Goal: Information Seeking & Learning: Check status

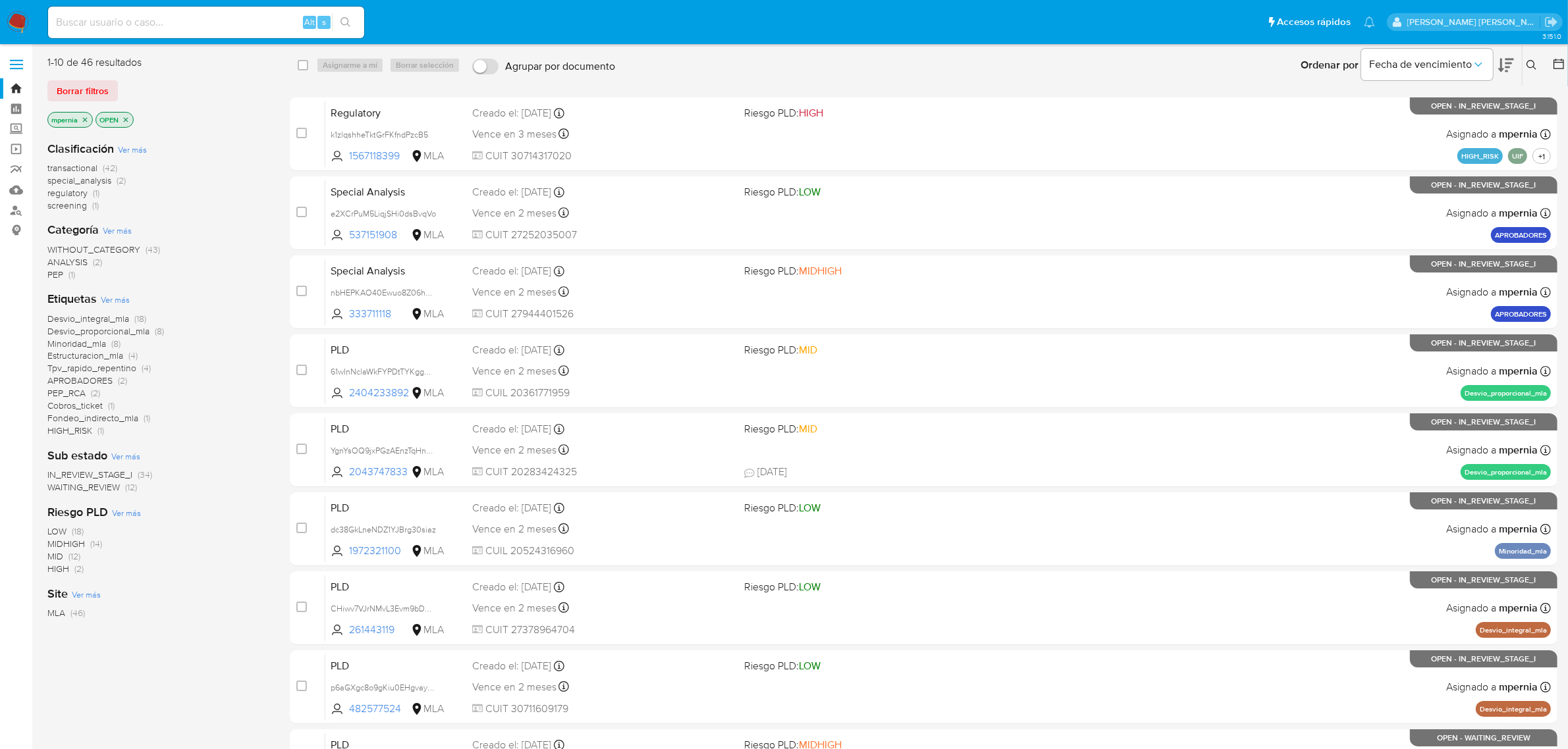
click at [99, 9] on div "Alt s" at bounding box center [206, 22] width 316 height 32
click at [95, 19] on input at bounding box center [206, 23] width 316 height 17
paste input "178861252"
type input "178861252"
drag, startPoint x: 183, startPoint y: 23, endPoint x: 182, endPoint y: 15, distance: 8.1
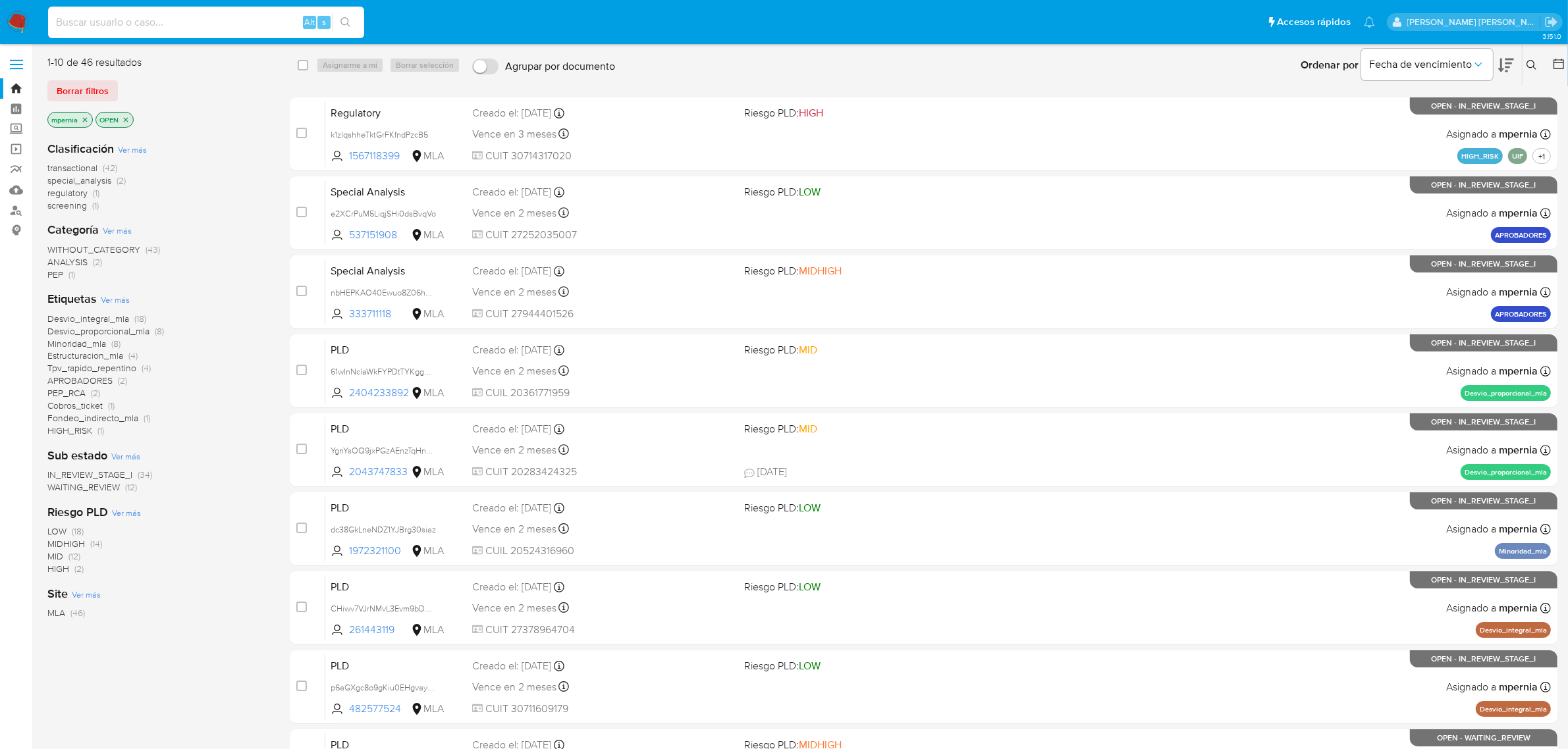
click at [180, 23] on input at bounding box center [206, 23] width 316 height 17
paste input "2274052403"
type input "2274052403"
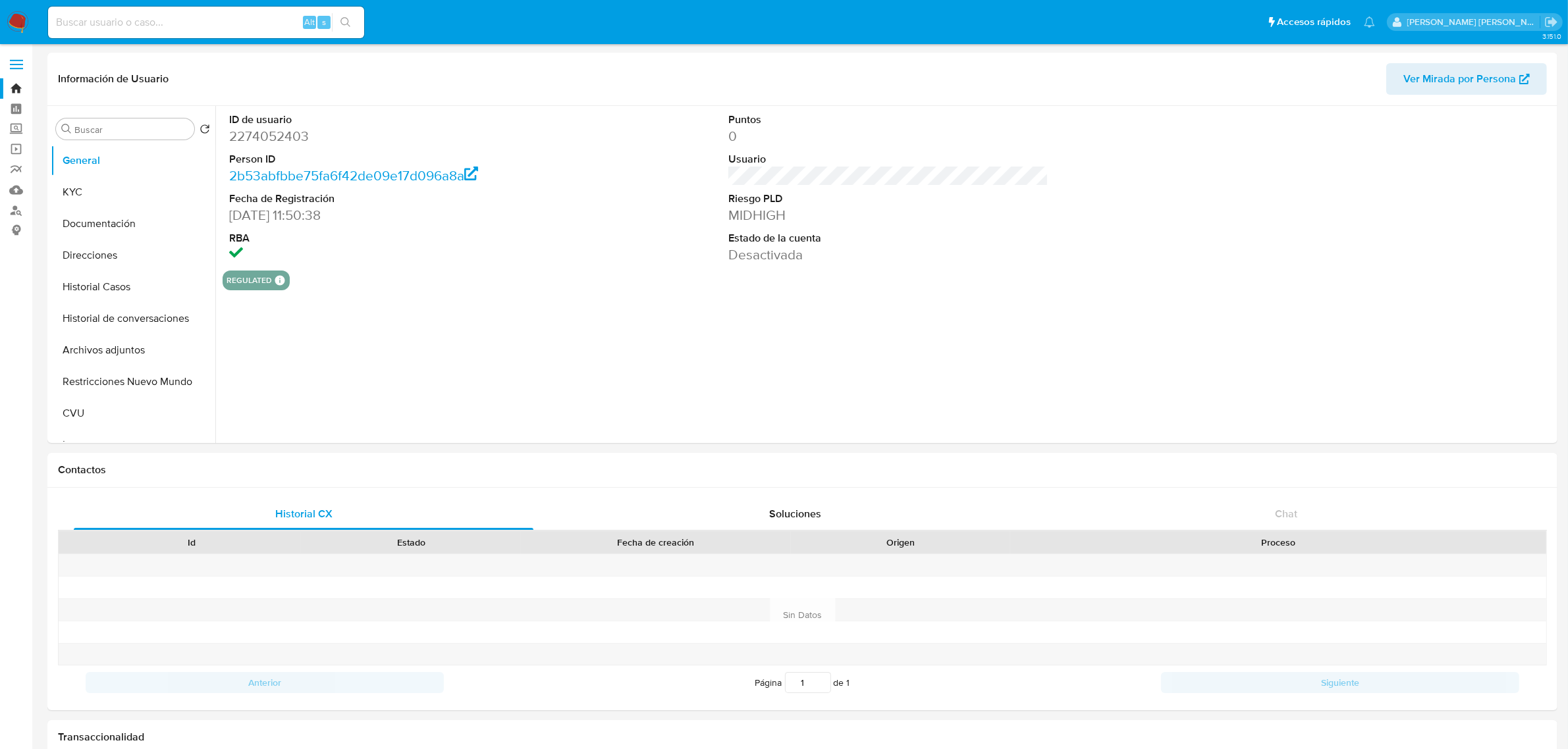
select select "10"
click at [108, 341] on button "Archivos adjuntos" at bounding box center [127, 350] width 154 height 32
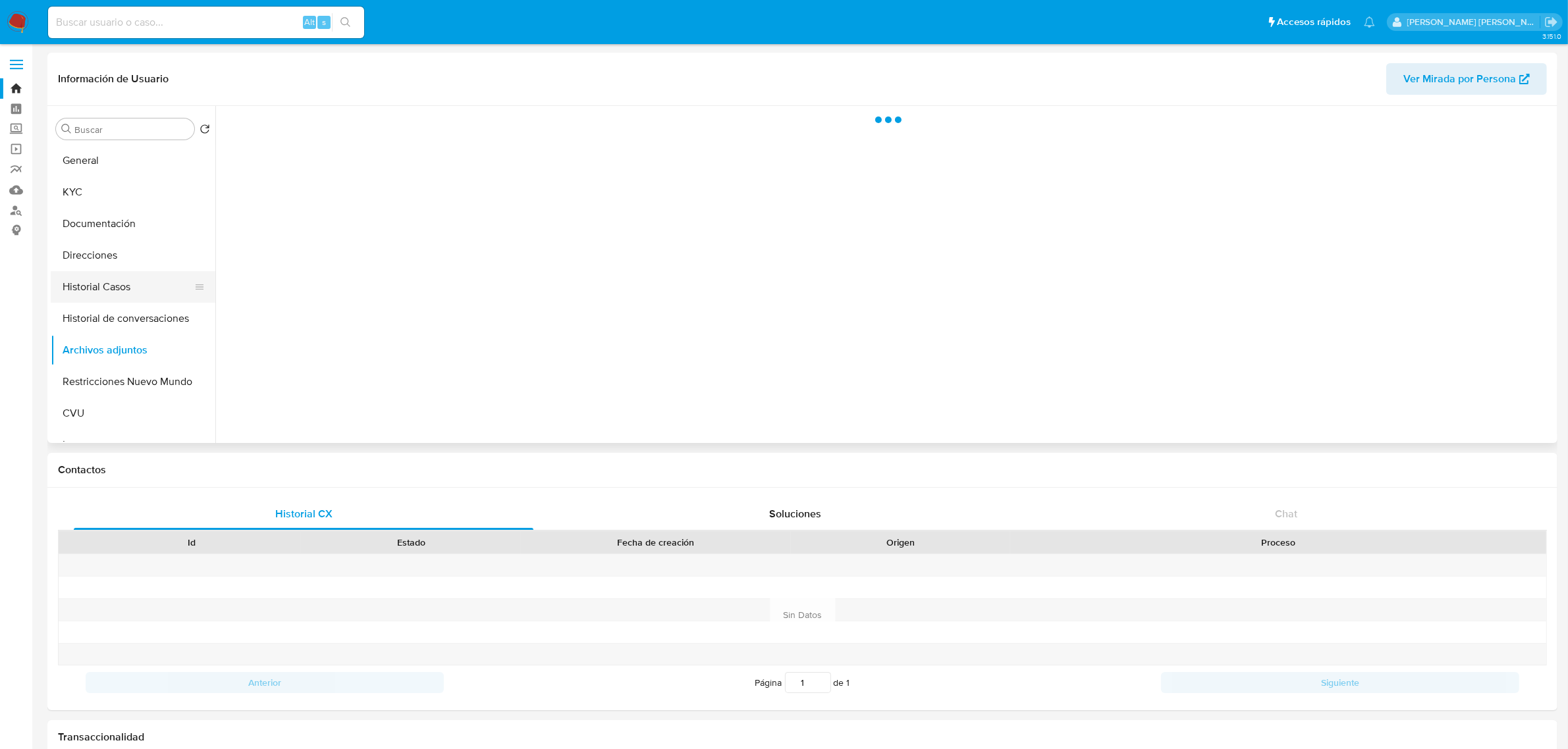
click at [89, 282] on button "Historial Casos" at bounding box center [127, 287] width 154 height 32
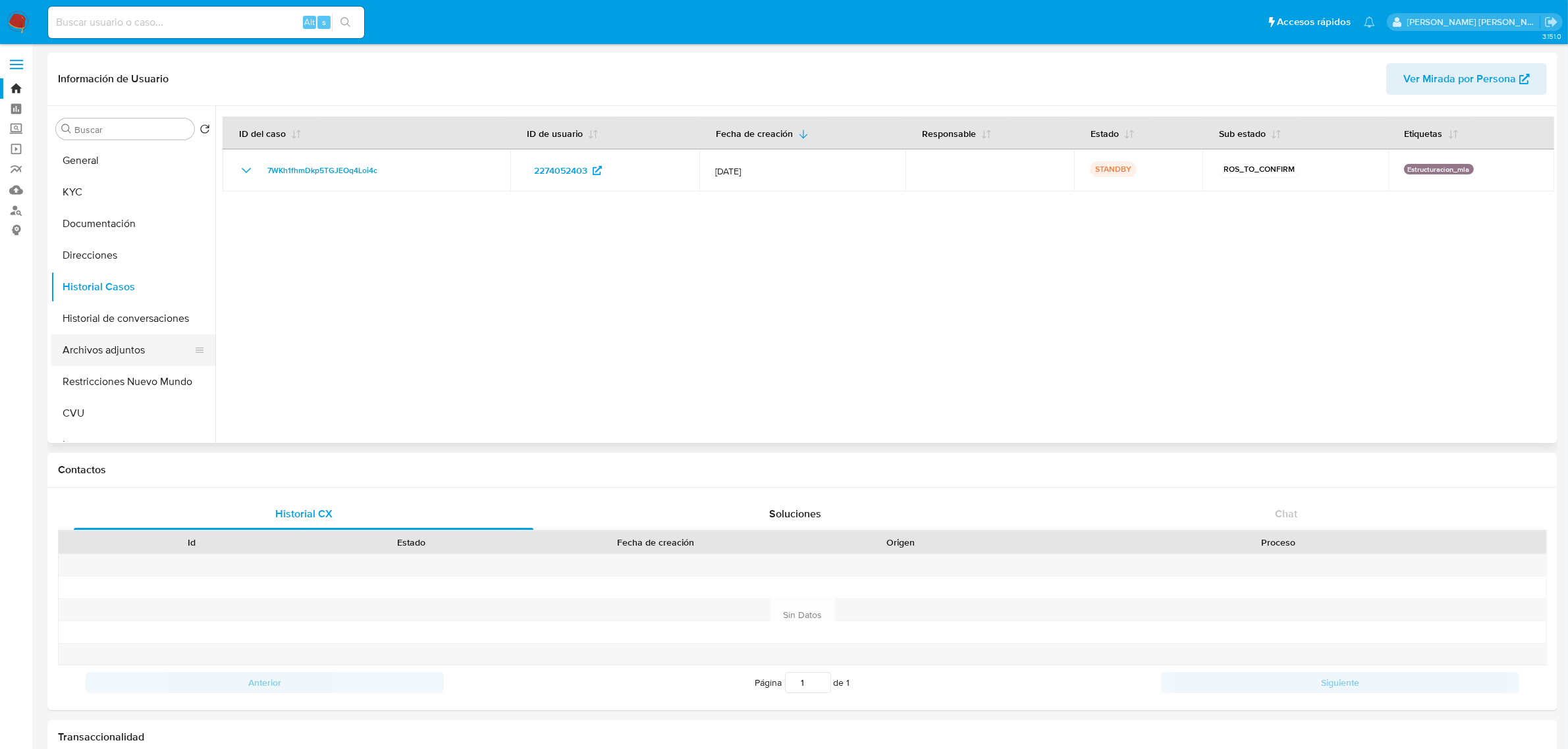
click at [96, 353] on button "Archivos adjuntos" at bounding box center [127, 350] width 154 height 32
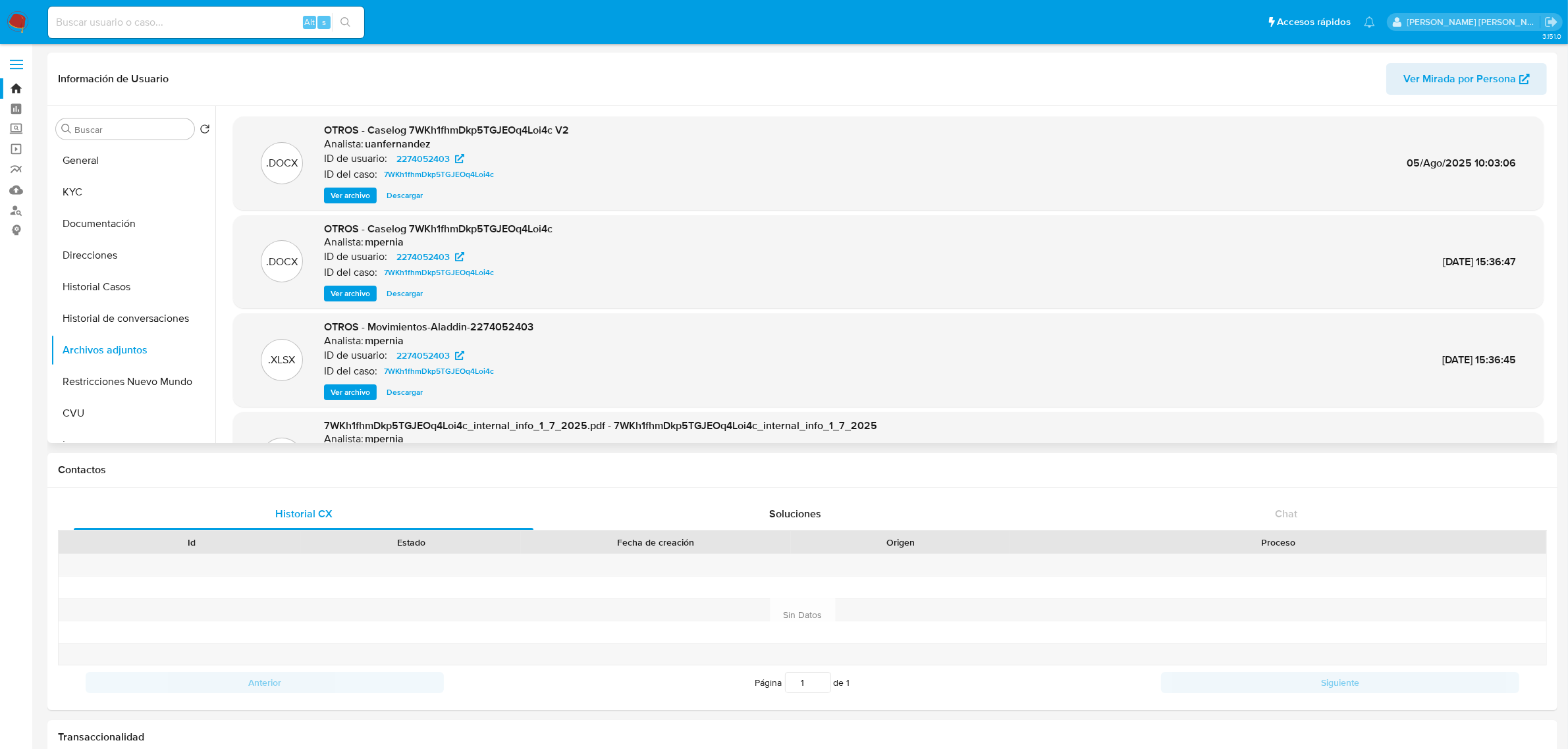
click at [350, 196] on span "Ver archivo" at bounding box center [350, 195] width 40 height 13
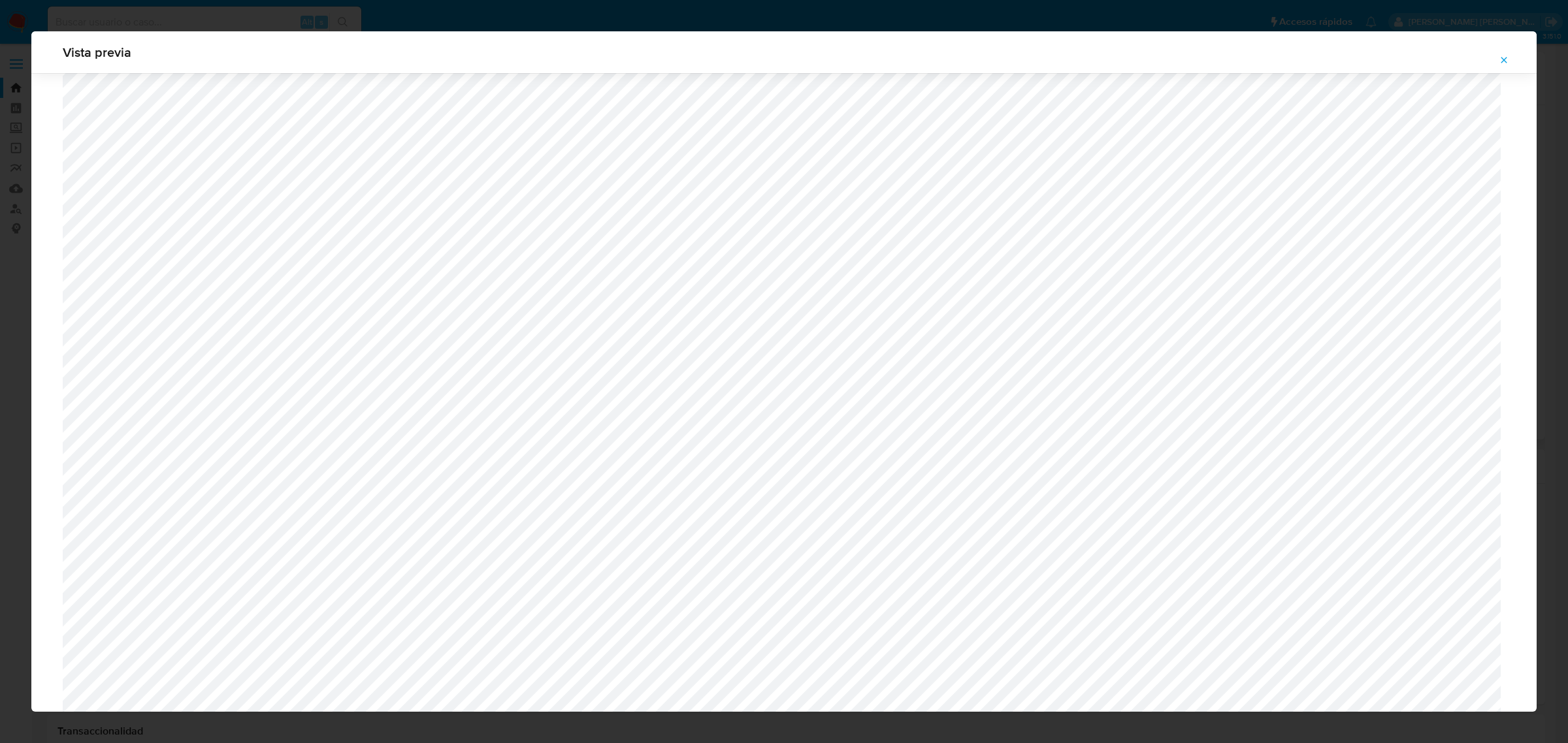
scroll to position [763, 0]
click at [1501, 56] on icon "Attachment preview" at bounding box center [1505, 60] width 11 height 11
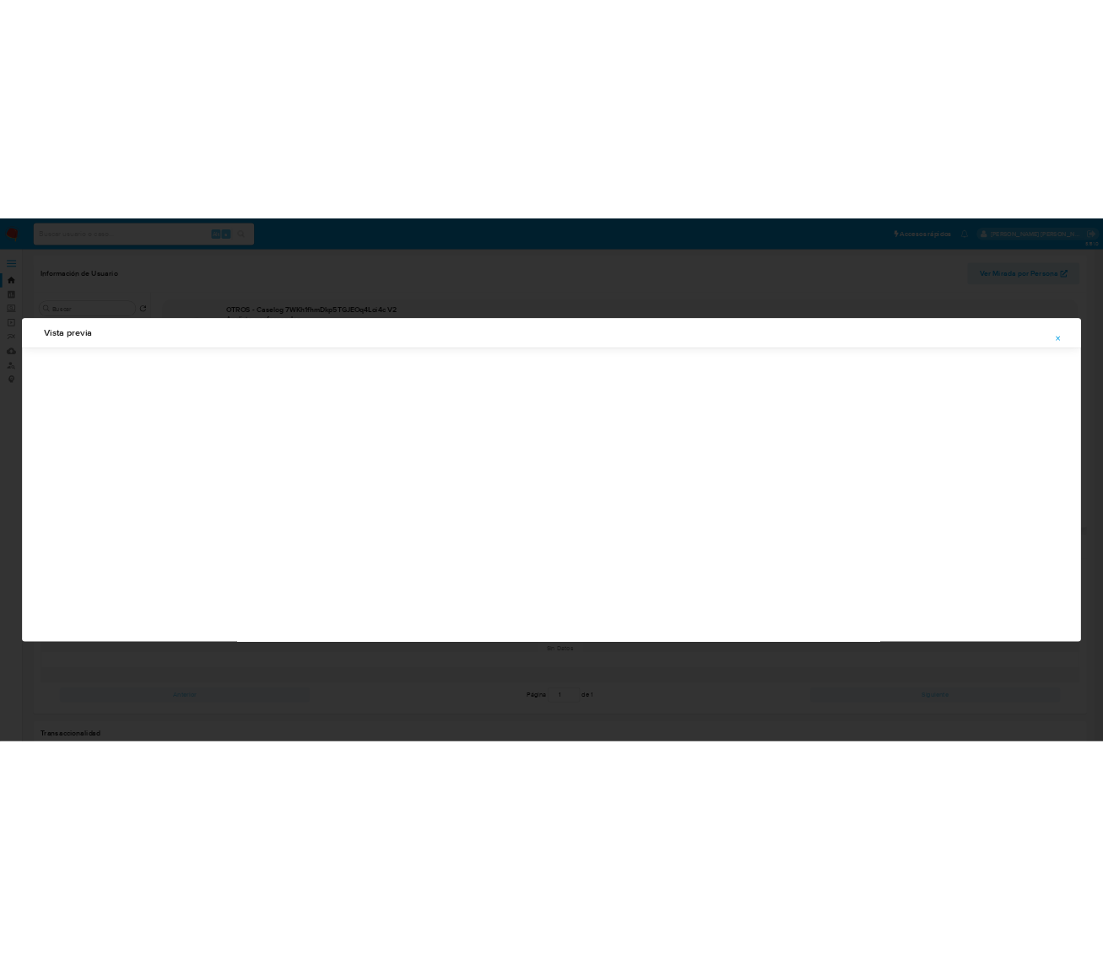
scroll to position [0, 0]
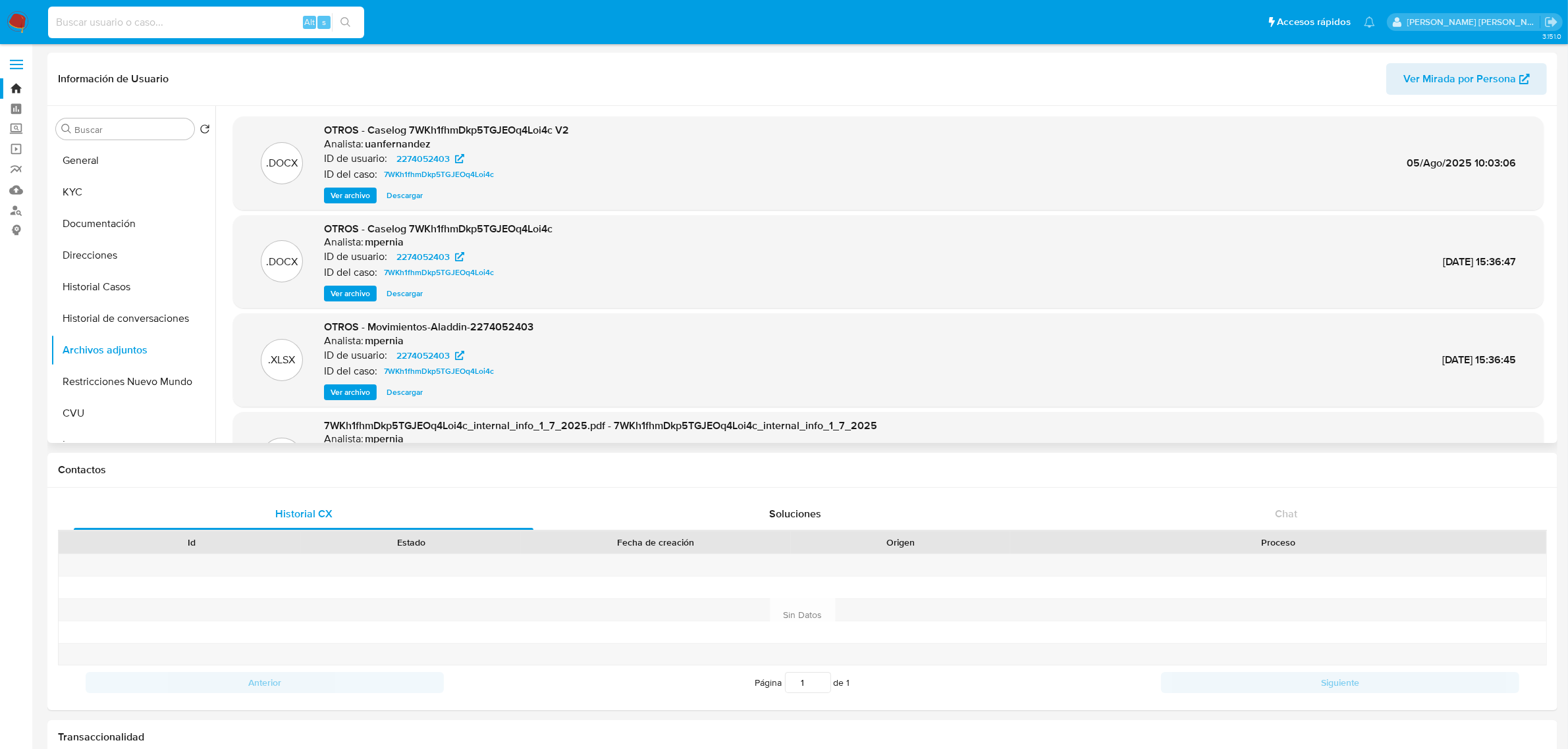
click at [187, 27] on input at bounding box center [206, 23] width 316 height 17
paste input "2211908526"
type input "2211908526"
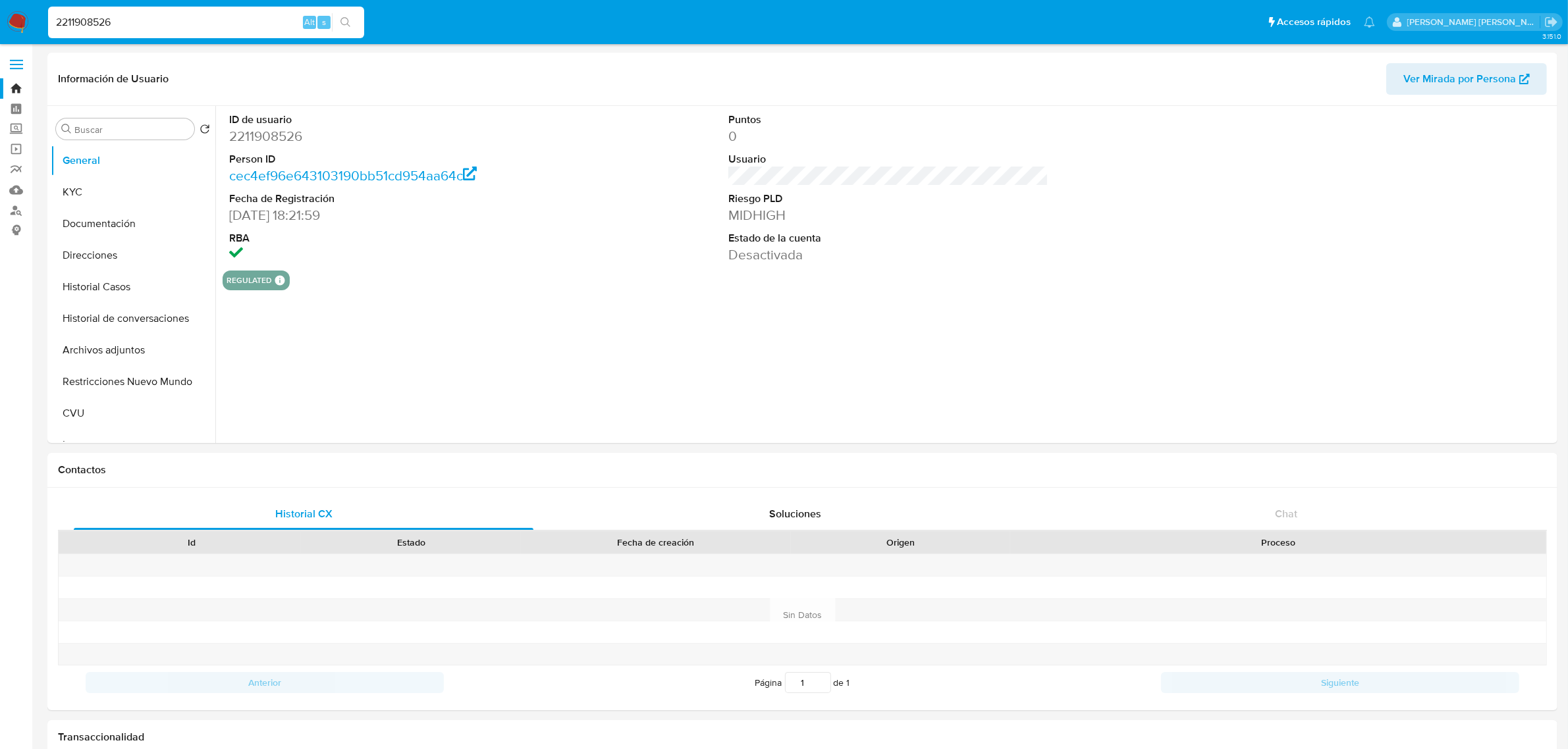
select select "10"
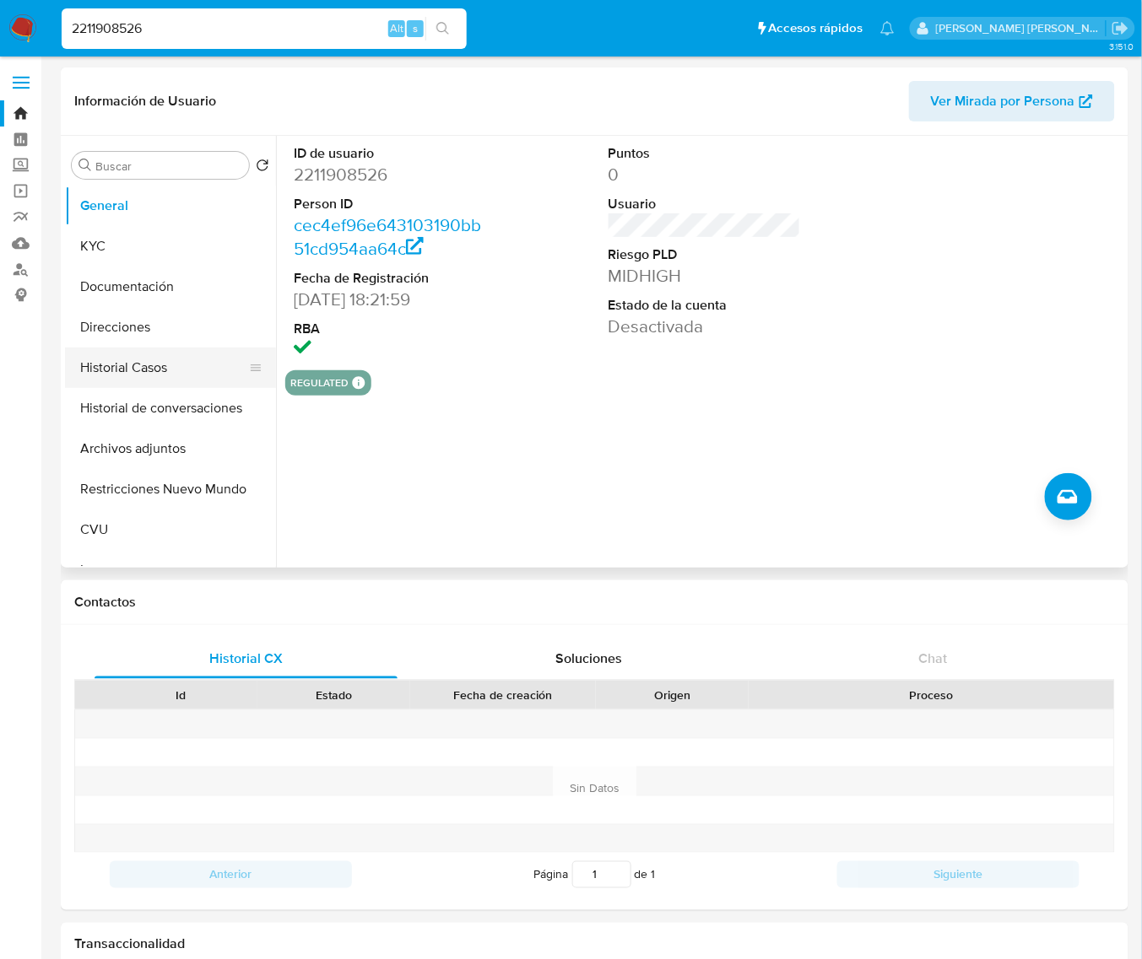
click at [94, 374] on button "Historial Casos" at bounding box center [163, 368] width 197 height 41
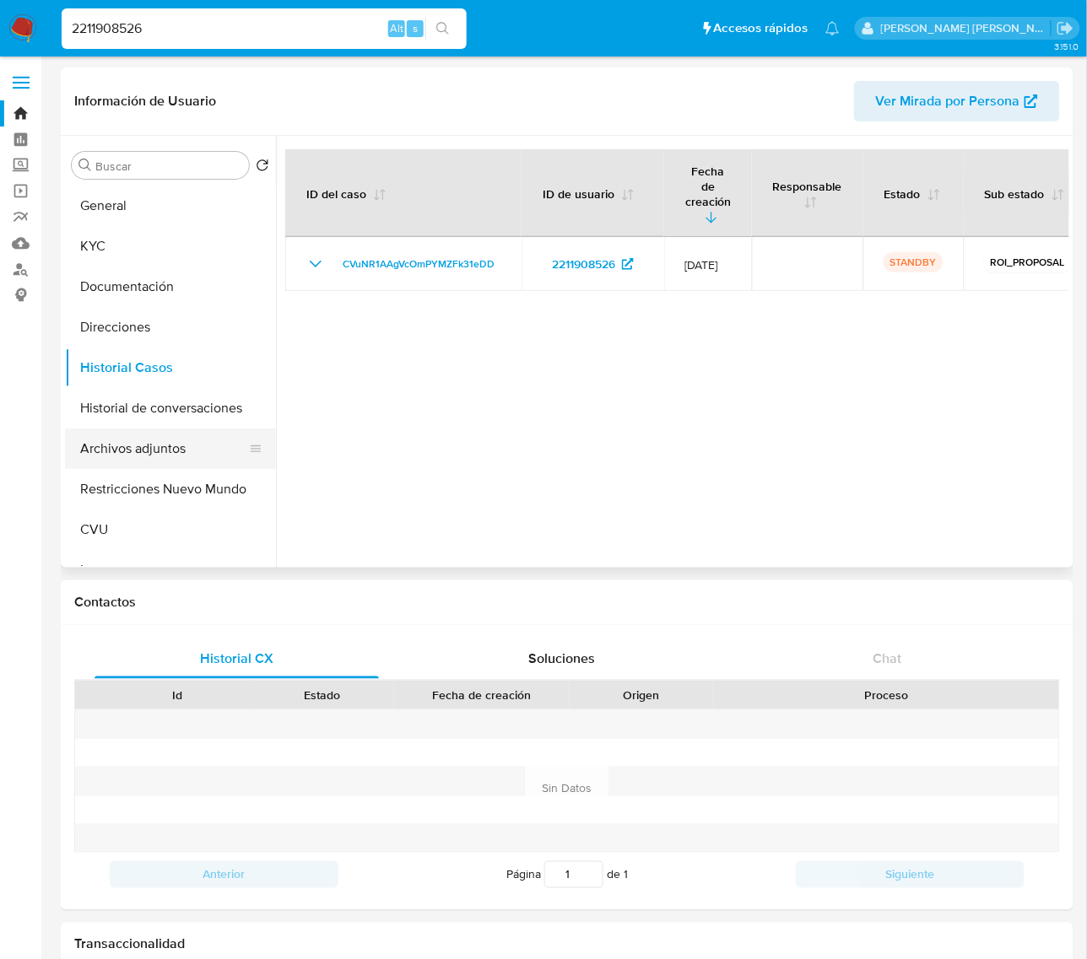
click at [137, 443] on button "Archivos adjuntos" at bounding box center [163, 449] width 197 height 41
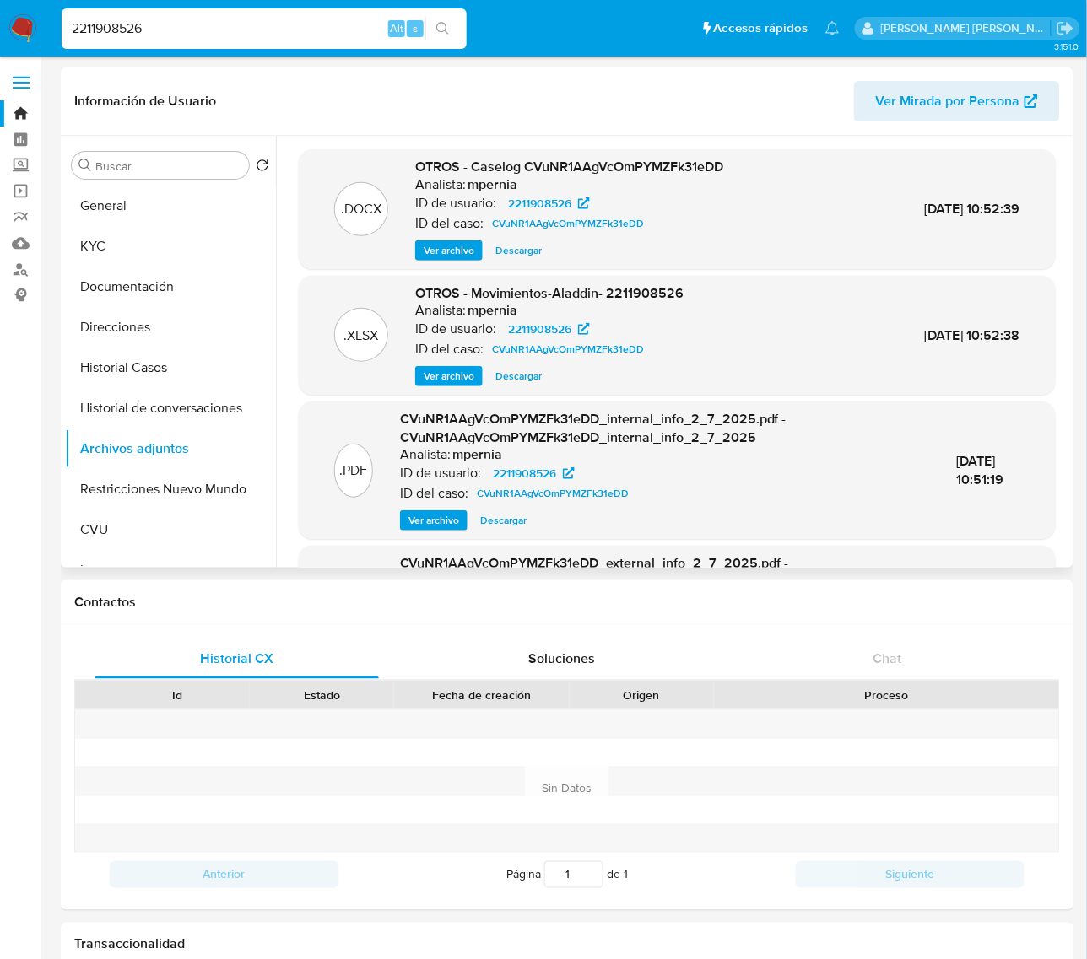
click at [424, 237] on div "OTROS - Caselog CVuNR1AAgVcOmPYMZFk31eDD Analista: mpernia ID de usuario: 22119…" at bounding box center [569, 209] width 308 height 103
drag, startPoint x: 452, startPoint y: 245, endPoint x: 592, endPoint y: 281, distance: 143.9
click at [452, 246] on span "Ver archivo" at bounding box center [449, 250] width 51 height 17
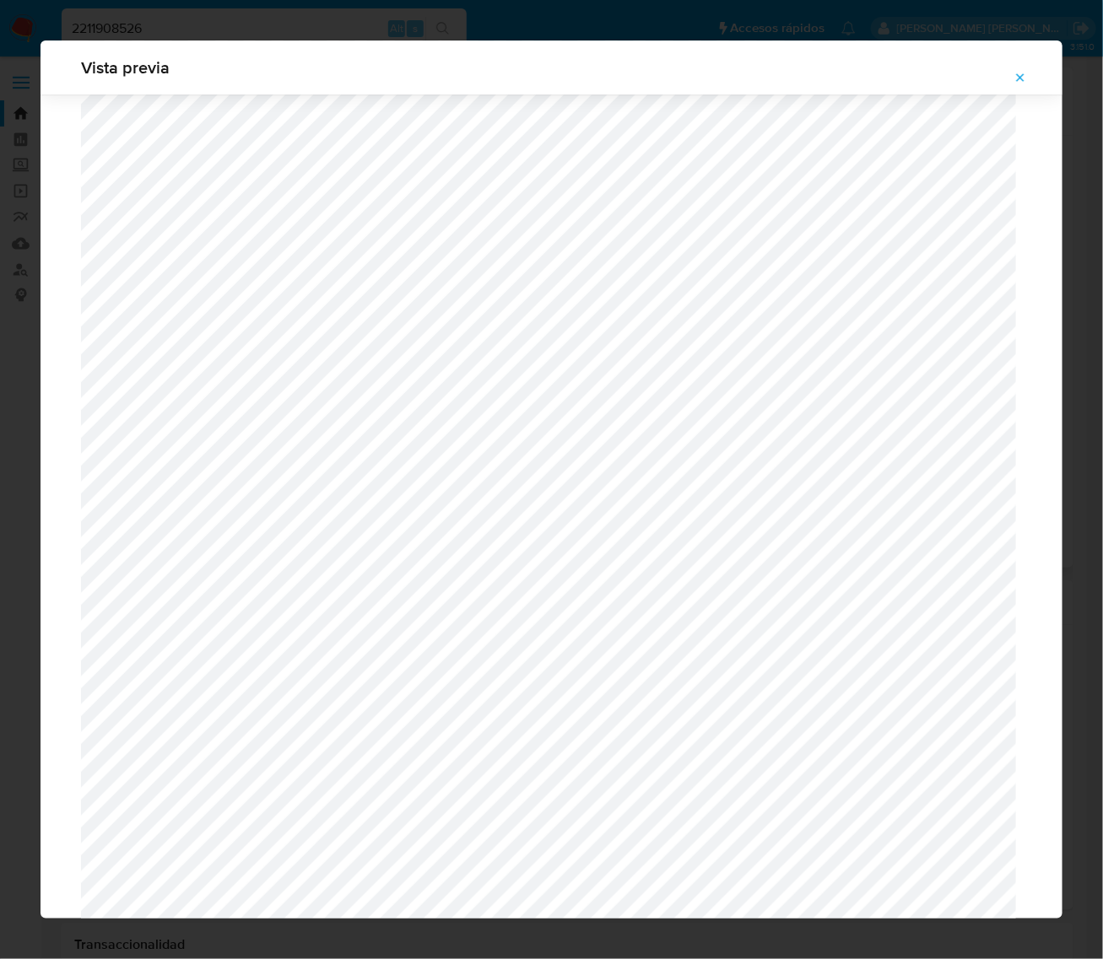
scroll to position [1337, 0]
click at [1029, 78] on button "Attachment preview" at bounding box center [1020, 77] width 37 height 27
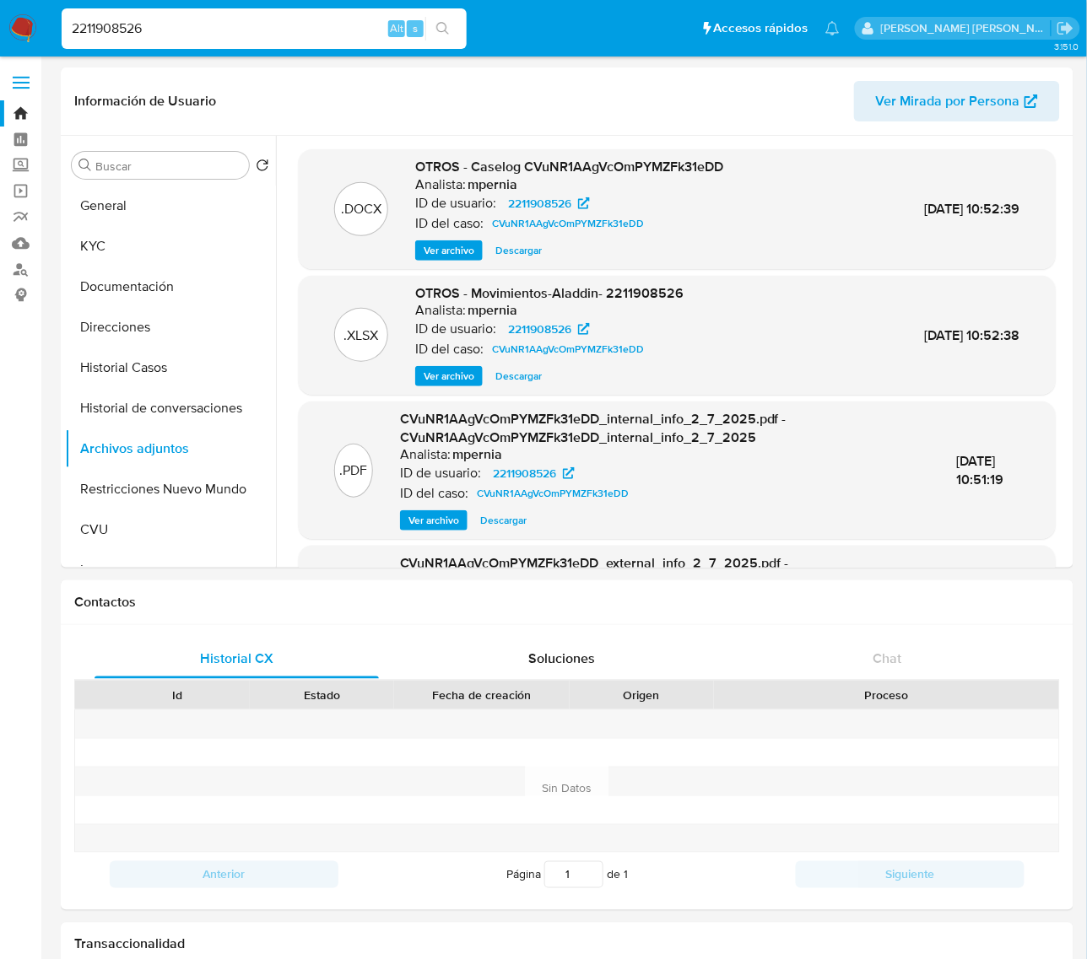
click at [97, 35] on input "2211908526" at bounding box center [264, 29] width 405 height 22
click at [97, 34] on input "2211908526" at bounding box center [264, 29] width 405 height 22
paste input "5751852"
type input "5751852"
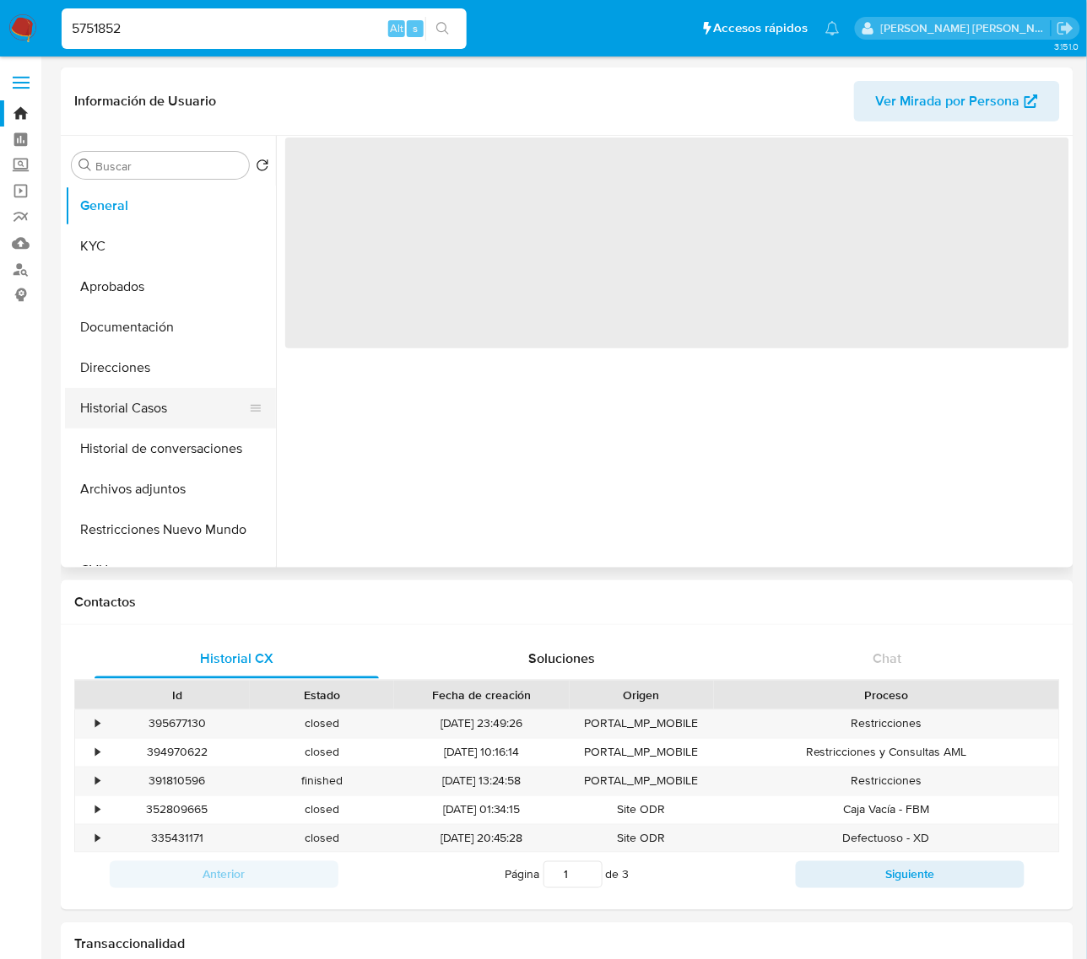
click at [156, 410] on button "Historial Casos" at bounding box center [163, 408] width 197 height 41
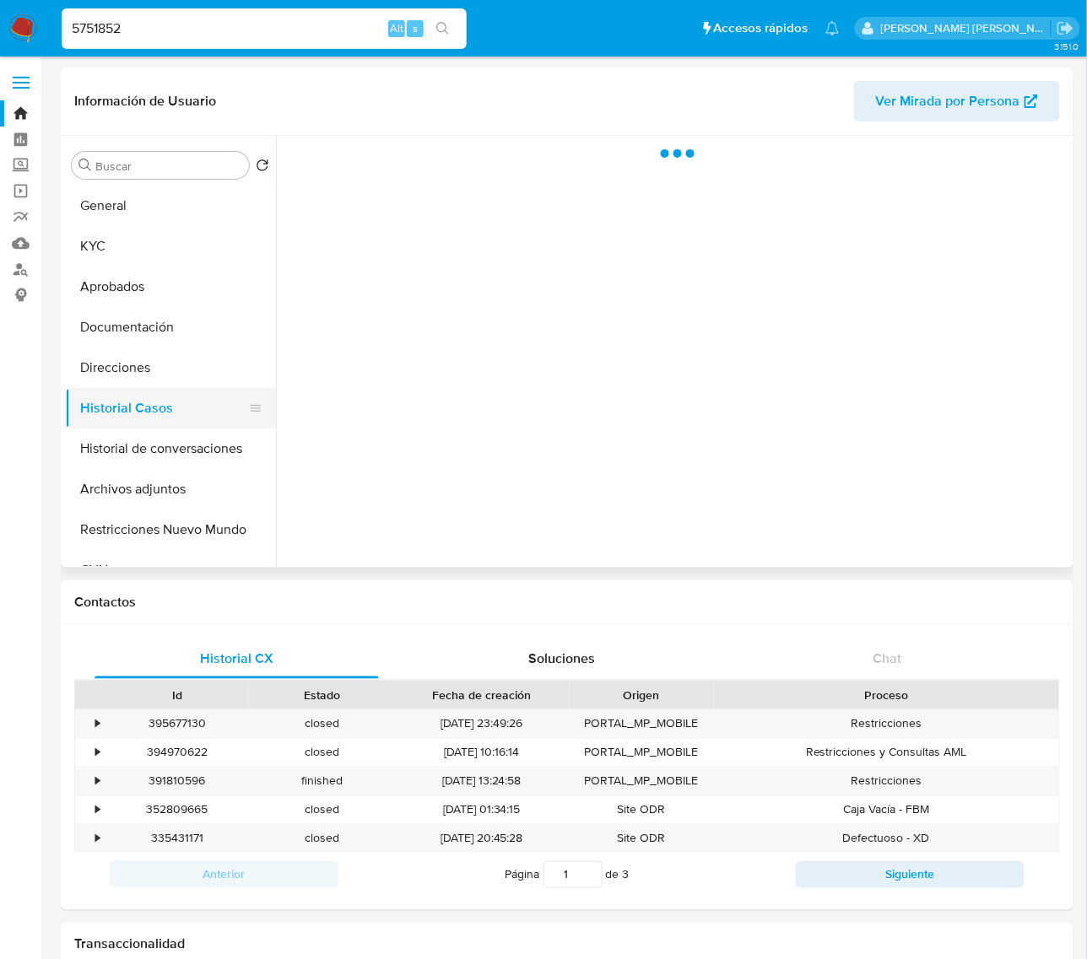
select select "10"
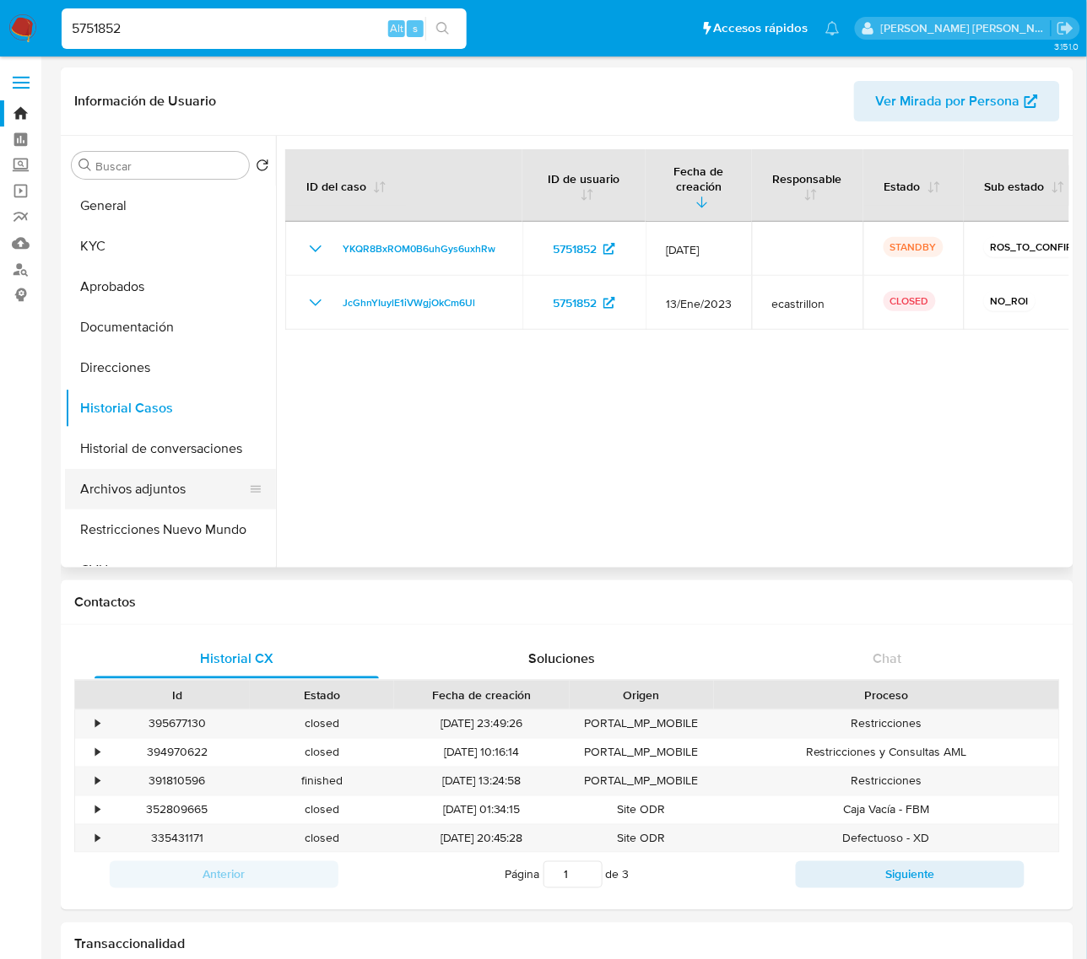
click at [139, 487] on button "Archivos adjuntos" at bounding box center [163, 489] width 197 height 41
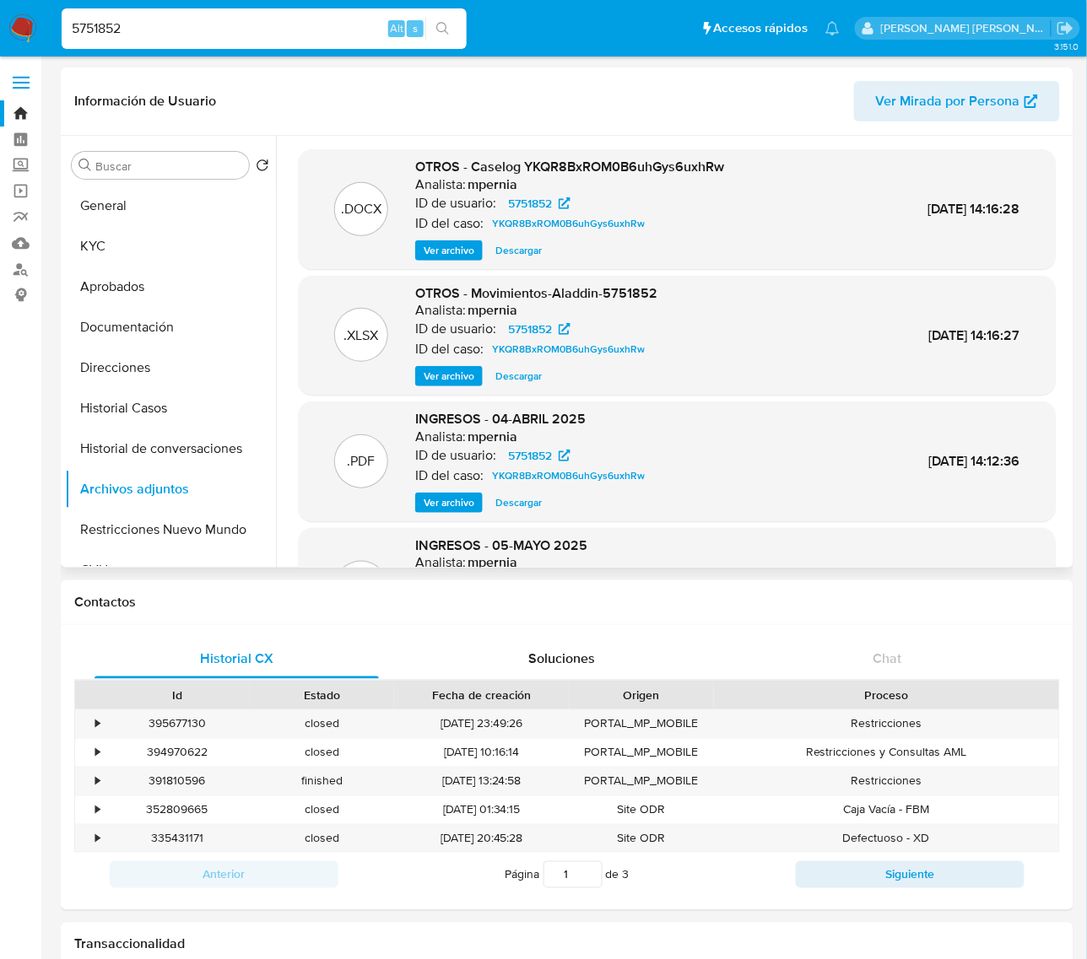
click at [458, 242] on span "Ver archivo" at bounding box center [449, 250] width 51 height 17
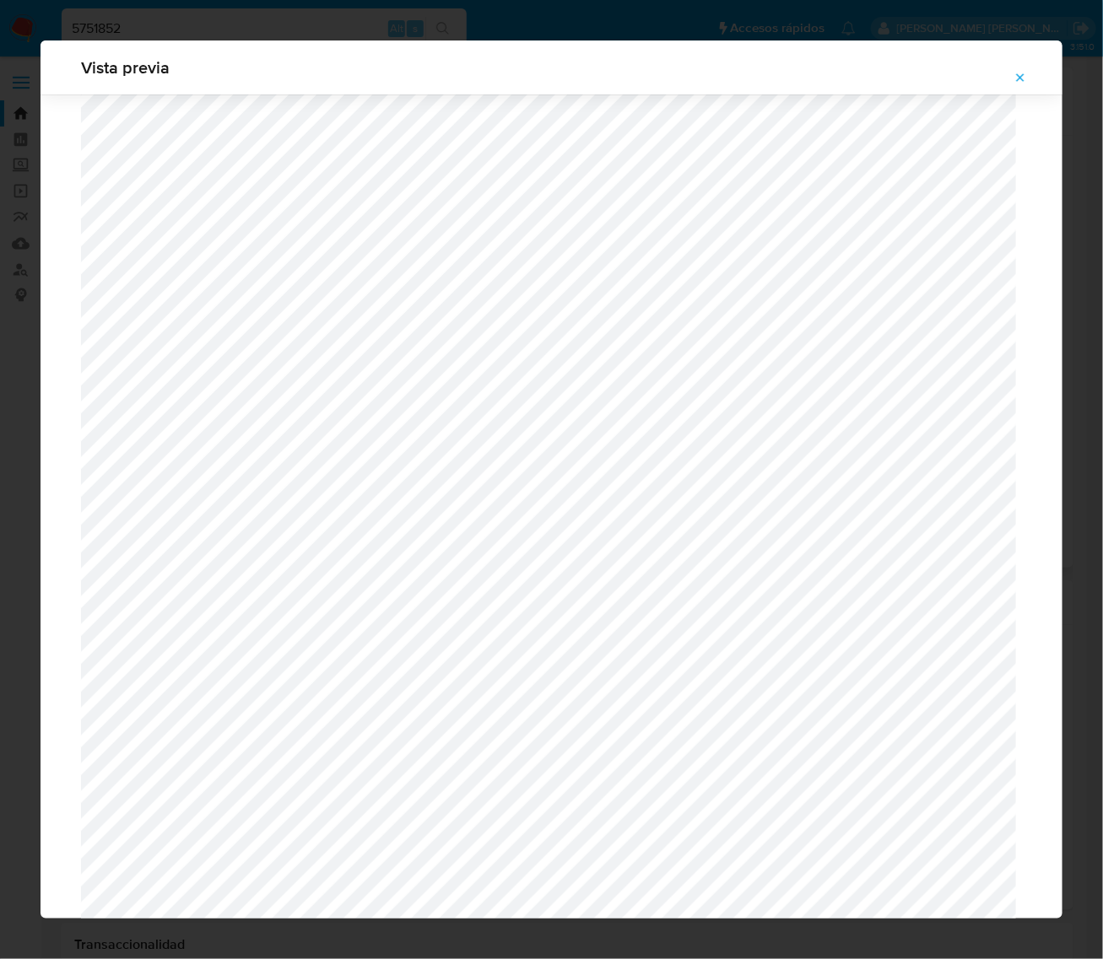
scroll to position [2181, 0]
click at [1028, 70] on button "Attachment preview" at bounding box center [1020, 77] width 37 height 27
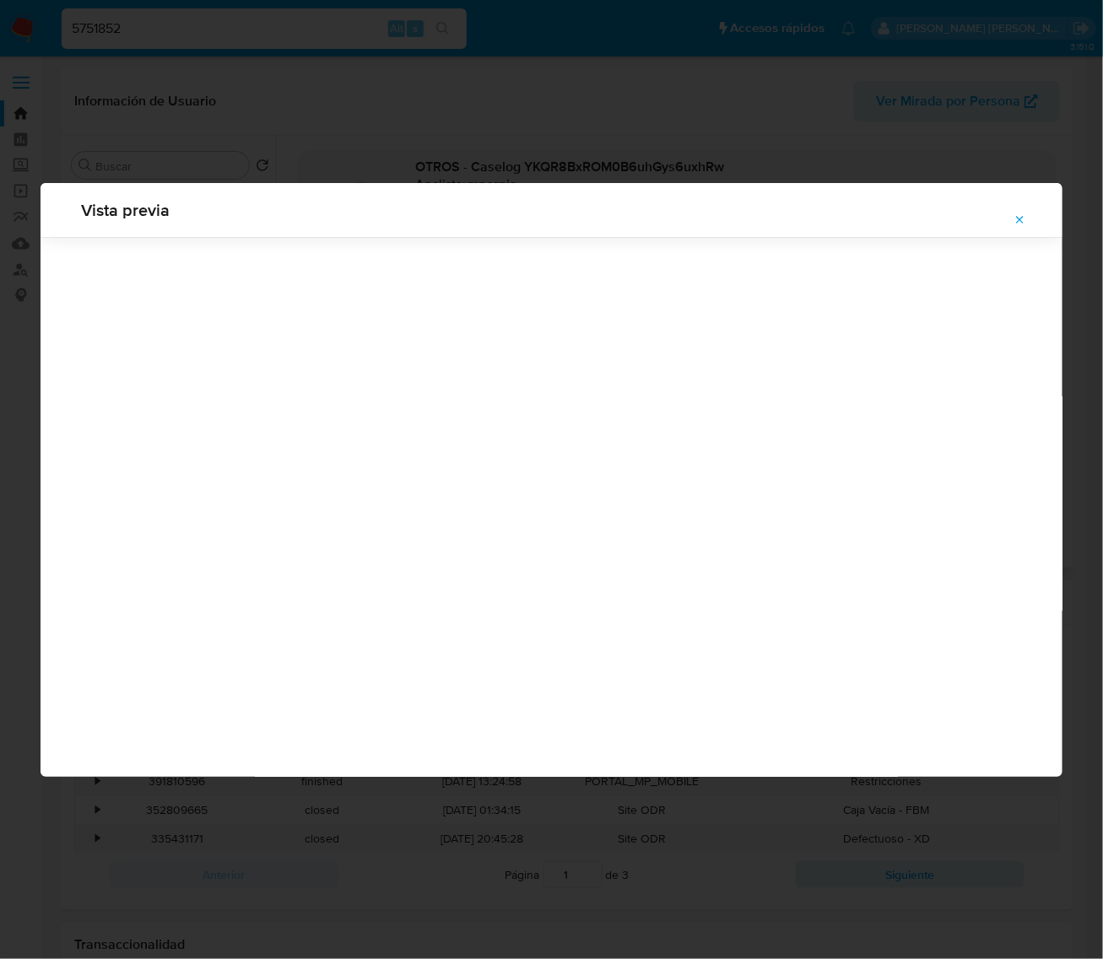
scroll to position [0, 0]
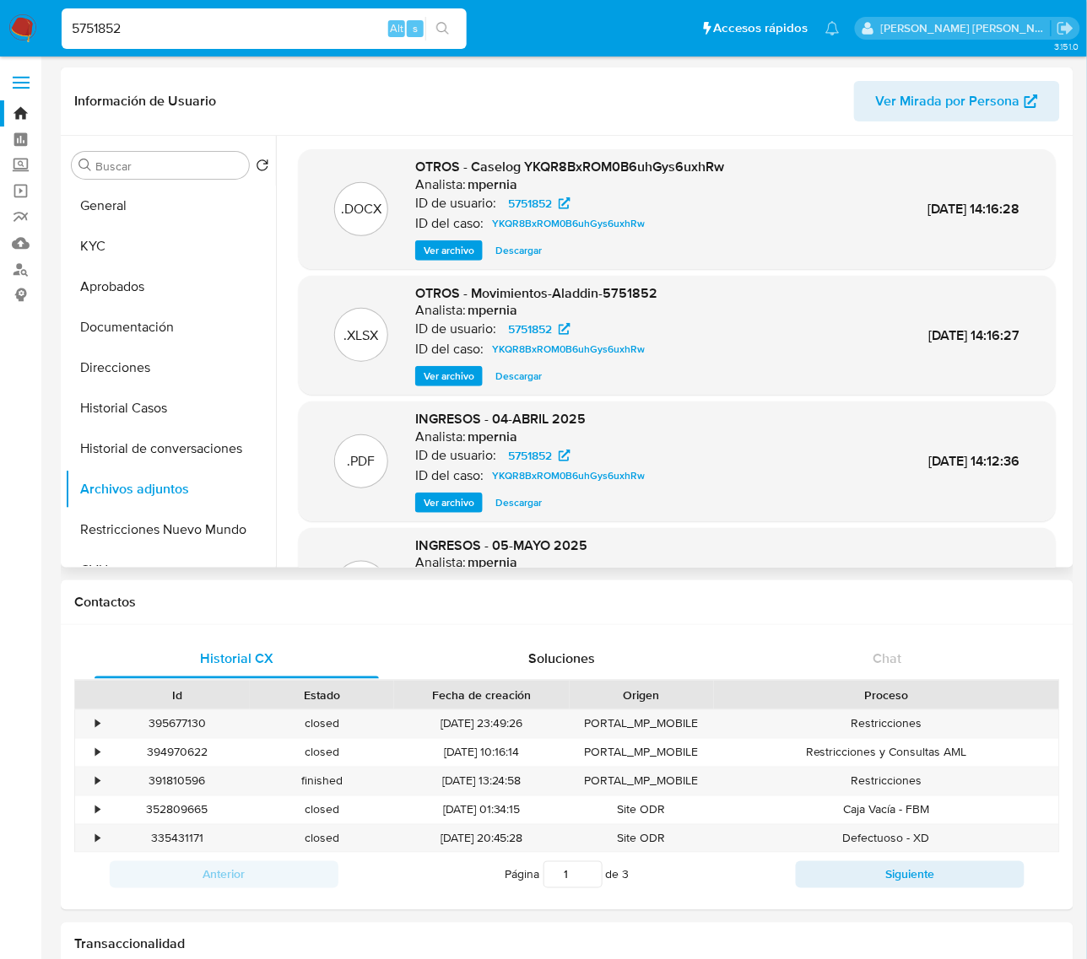
click at [111, 32] on input "5751852" at bounding box center [264, 29] width 405 height 22
paste input "9532188"
type input "95321882"
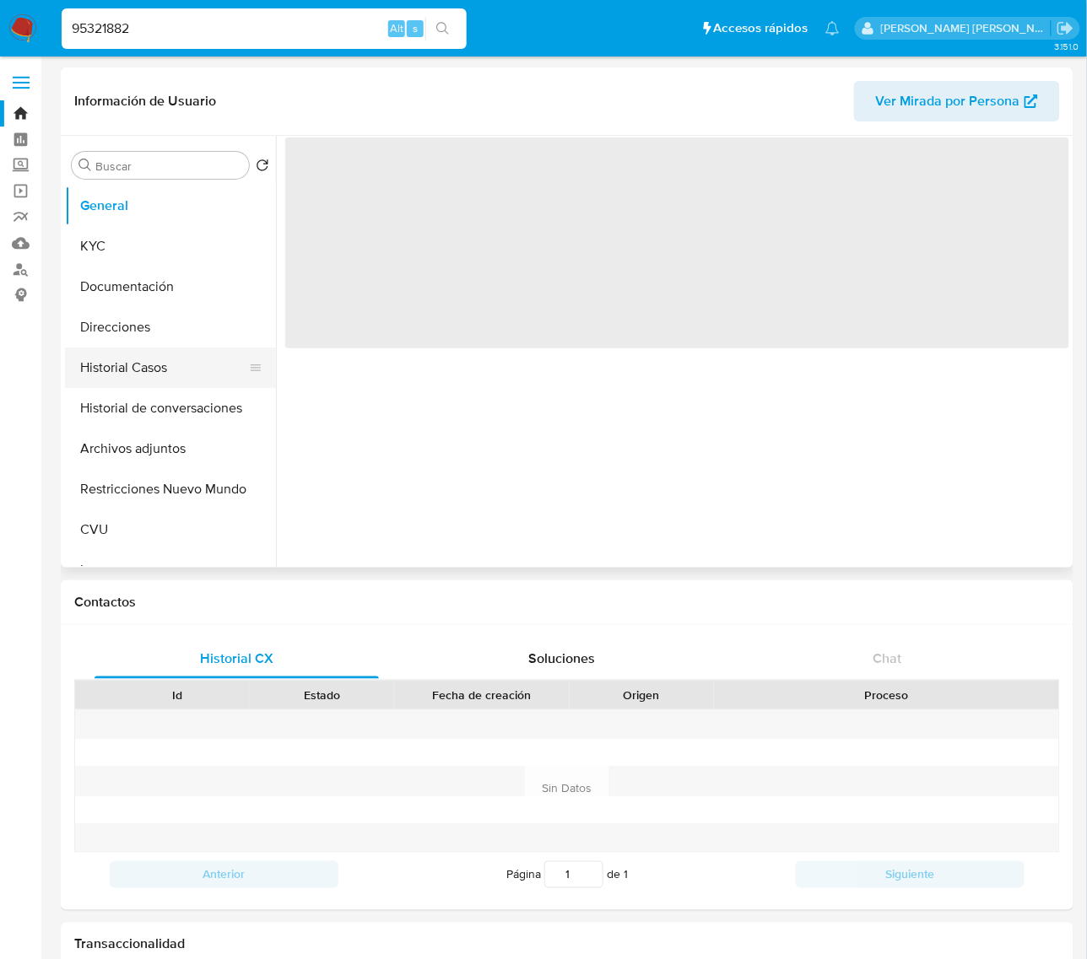
click at [118, 367] on button "Historial Casos" at bounding box center [163, 368] width 197 height 41
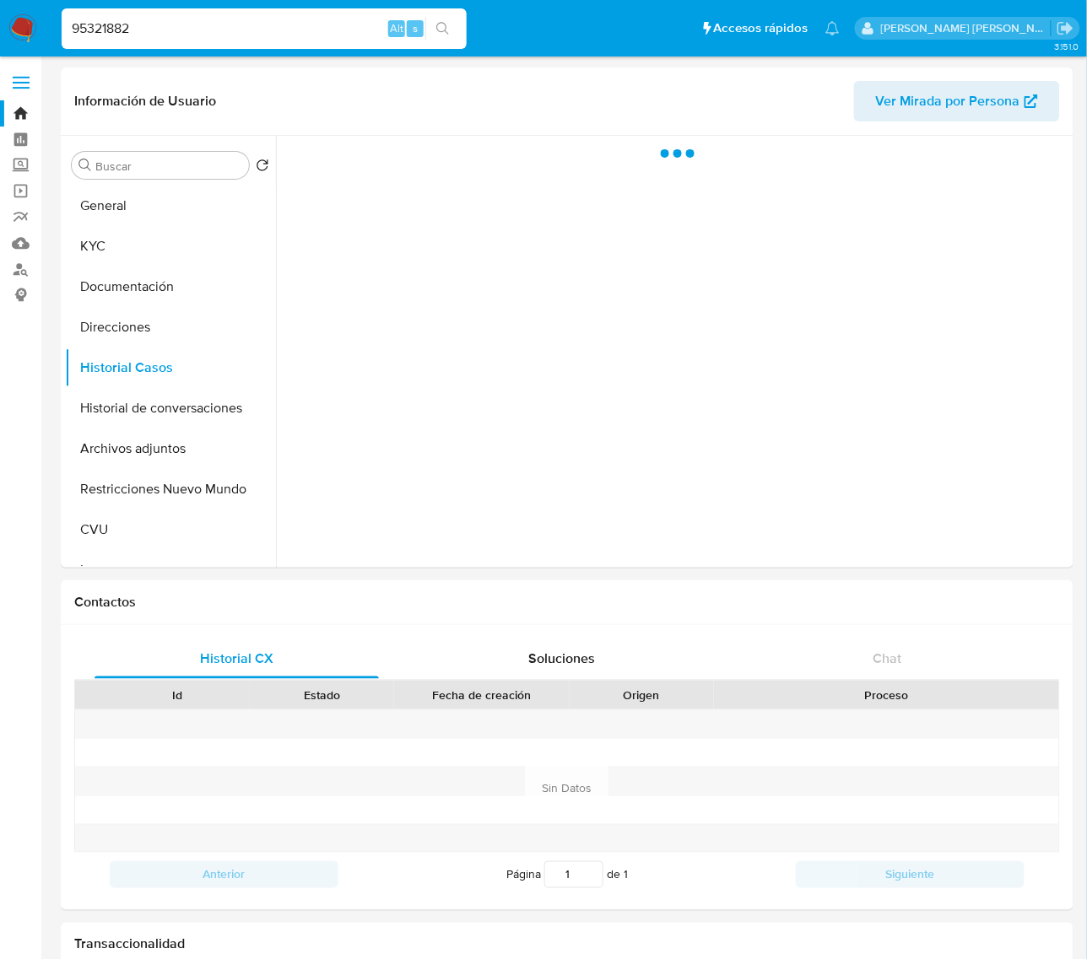
select select "10"
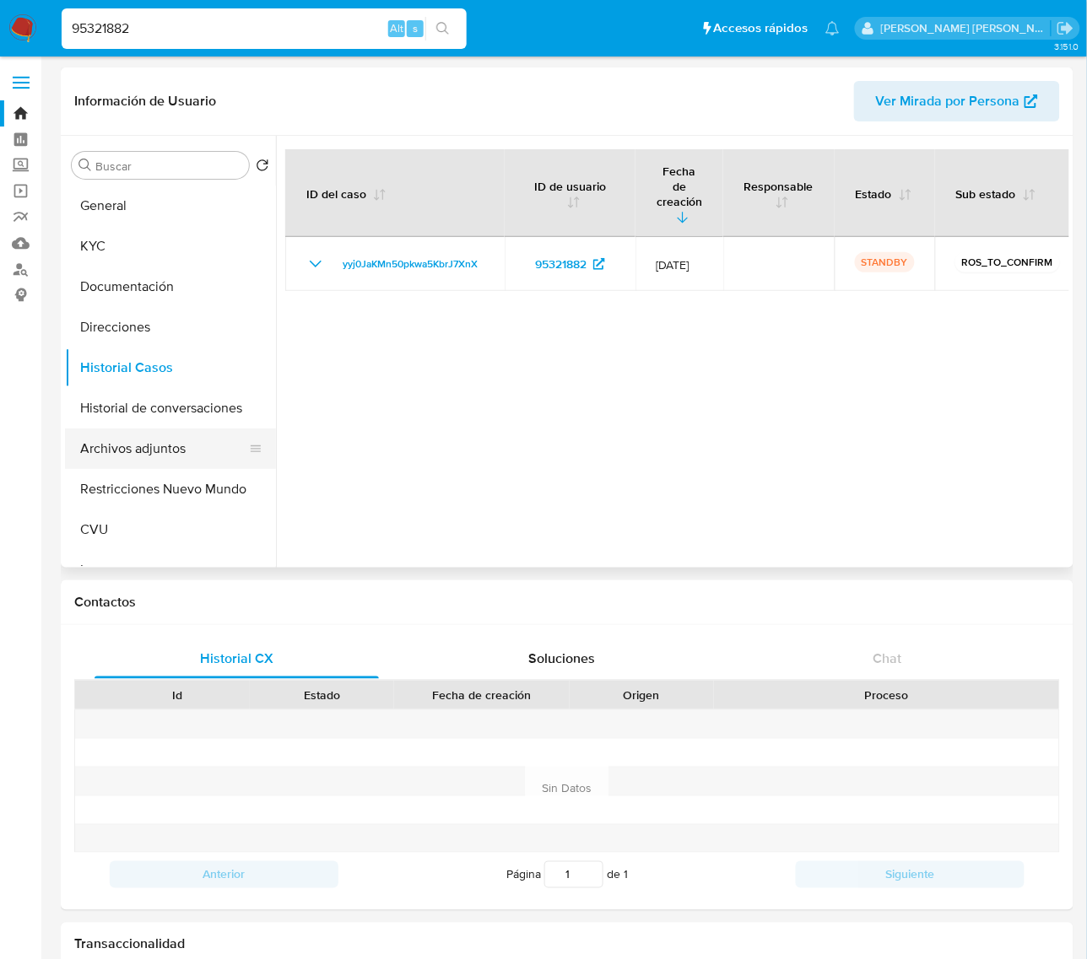
click at [142, 457] on button "Archivos adjuntos" at bounding box center [163, 449] width 197 height 41
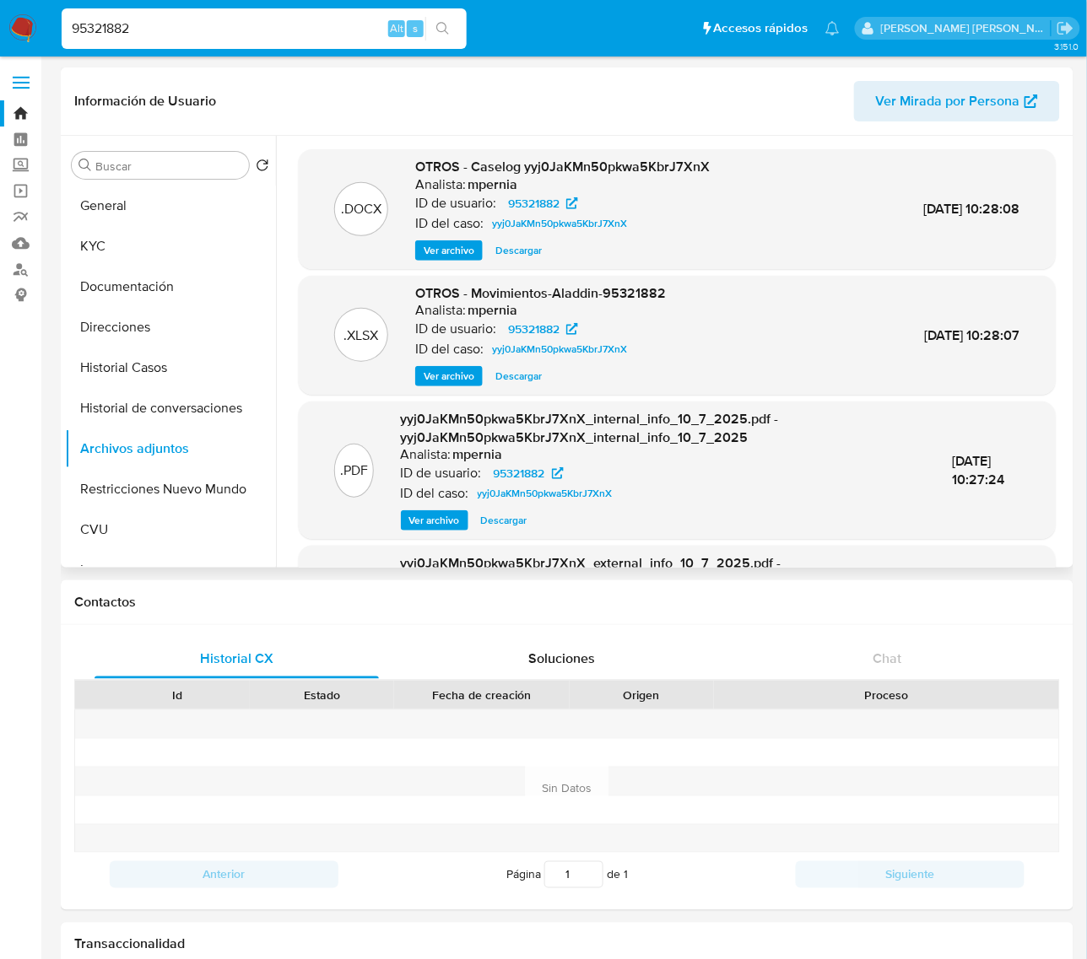
click at [436, 242] on span "Ver archivo" at bounding box center [449, 250] width 51 height 17
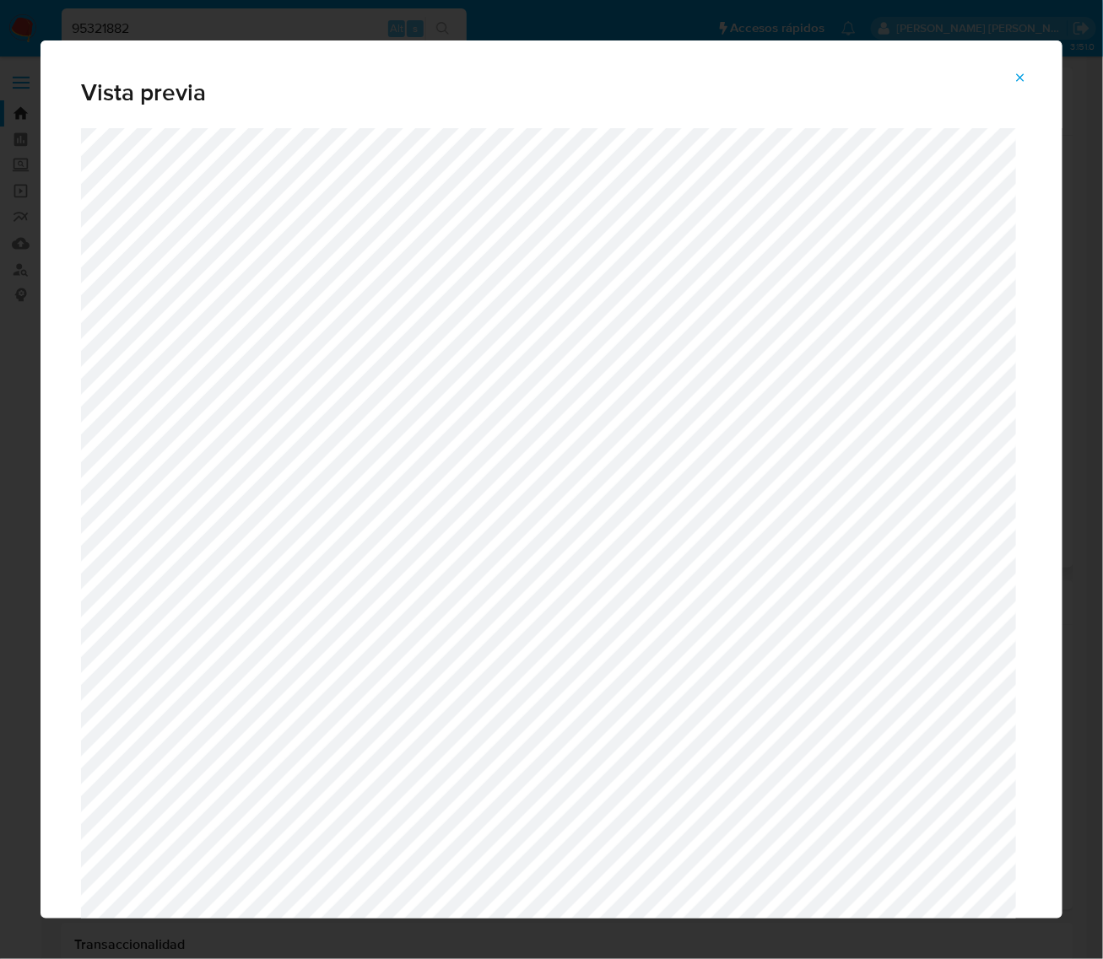
drag, startPoint x: 1018, startPoint y: 78, endPoint x: 1102, endPoint y: 125, distance: 96.7
click at [1018, 78] on icon "Attachment preview" at bounding box center [1020, 78] width 14 height 14
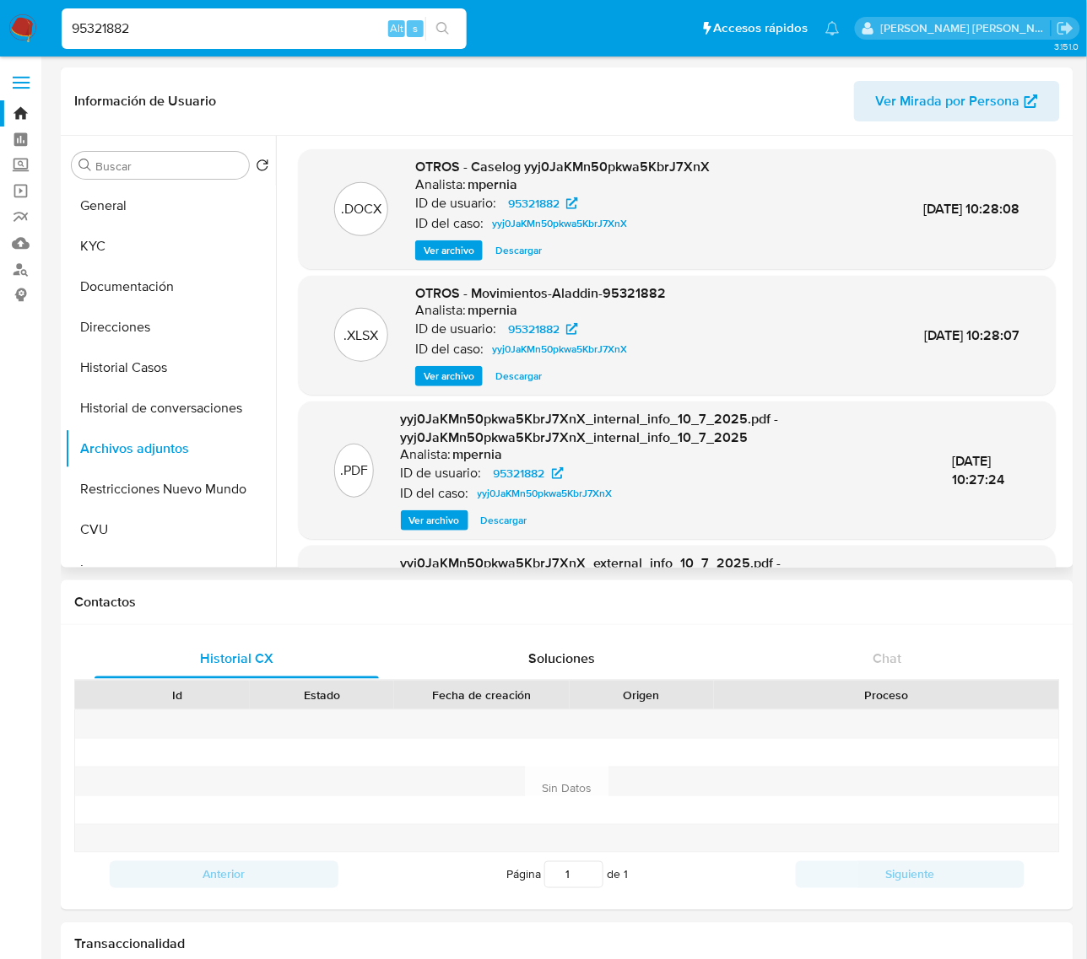
click at [110, 30] on input "95321882" at bounding box center [264, 29] width 405 height 22
click at [110, 28] on input "95321882" at bounding box center [264, 29] width 405 height 22
paste input "1685255239"
type input "1685255239"
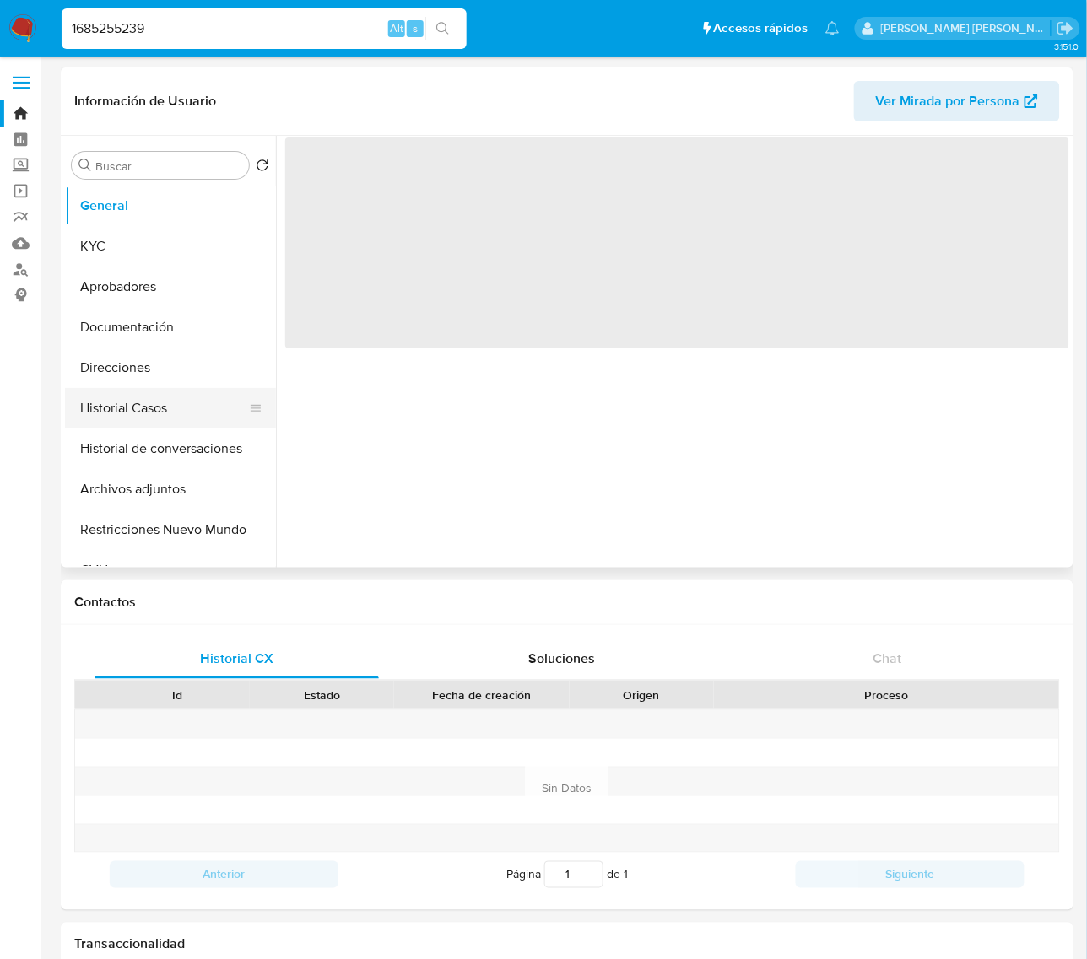
click at [146, 405] on button "Historial Casos" at bounding box center [163, 408] width 197 height 41
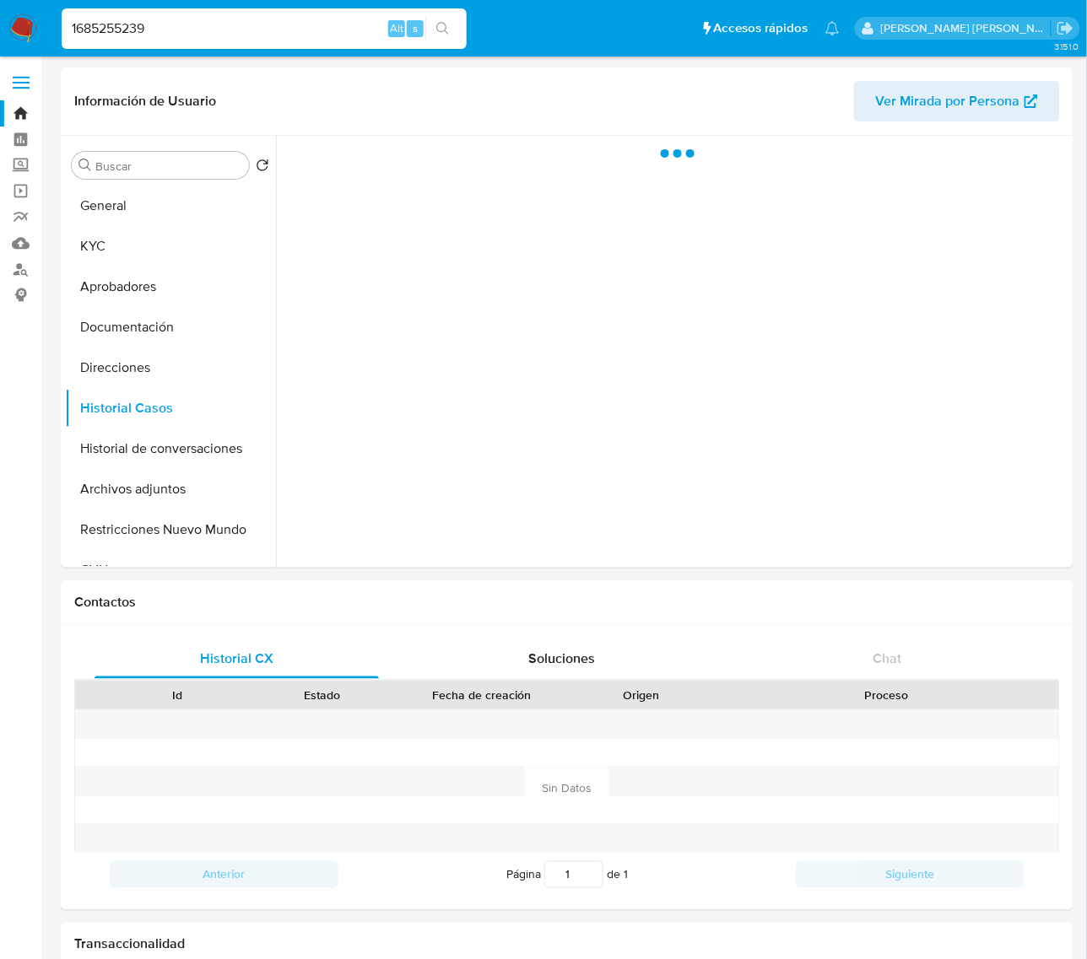
select select "10"
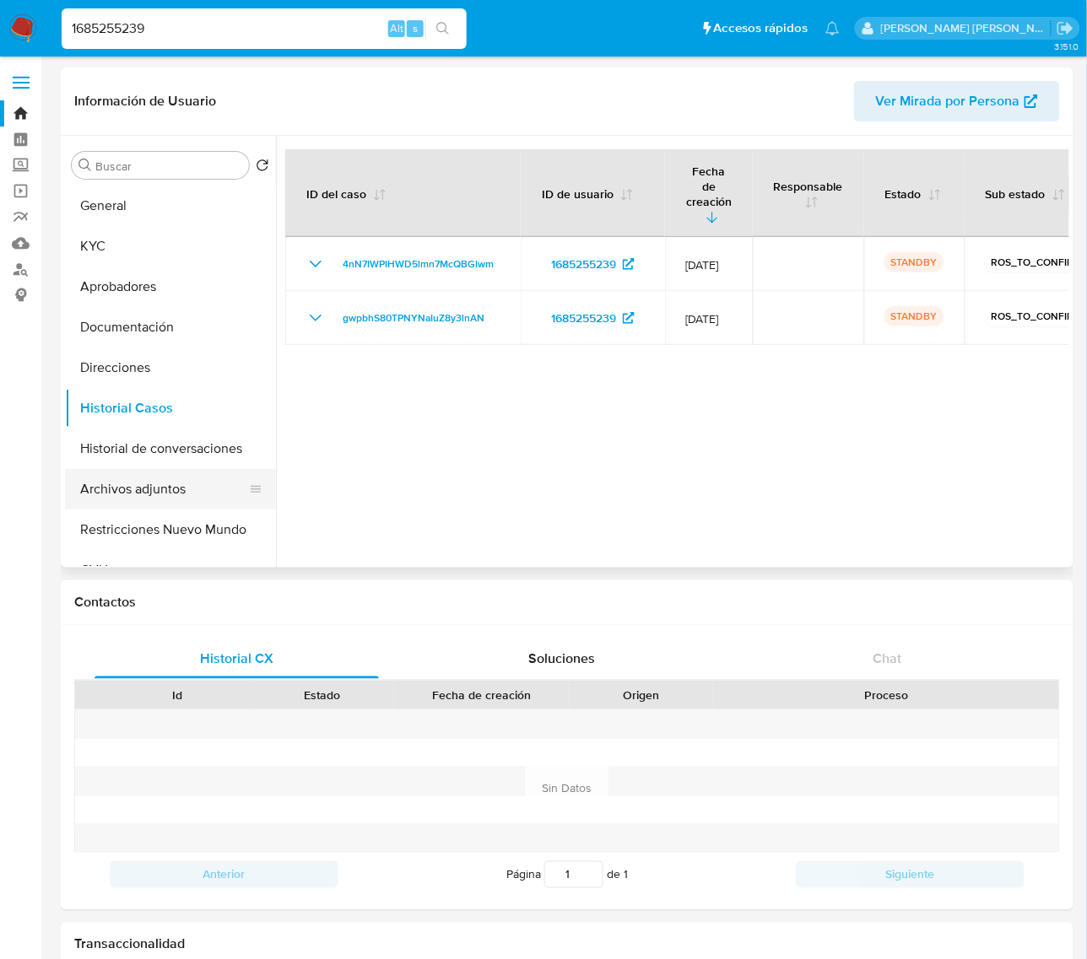
click at [146, 488] on button "Archivos adjuntos" at bounding box center [163, 489] width 197 height 41
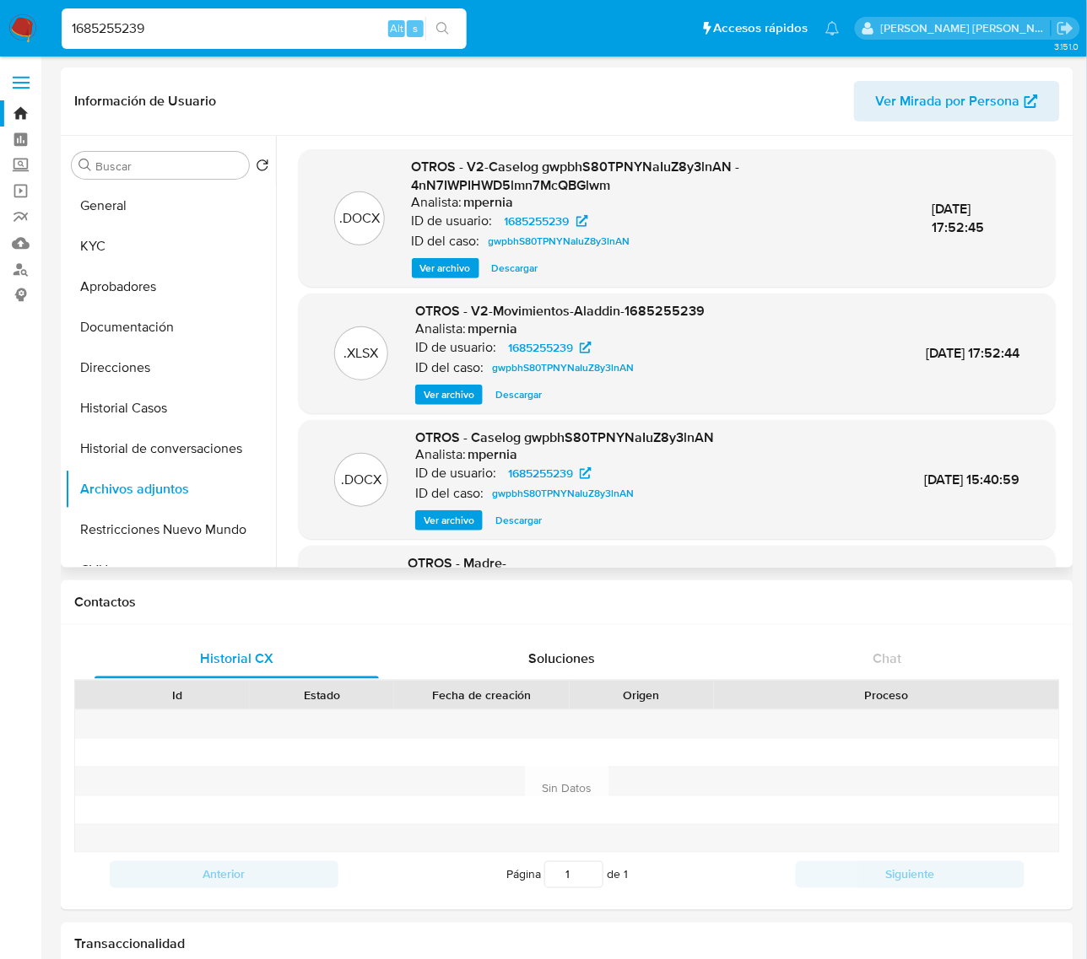
click at [453, 267] on span "Ver archivo" at bounding box center [445, 268] width 51 height 17
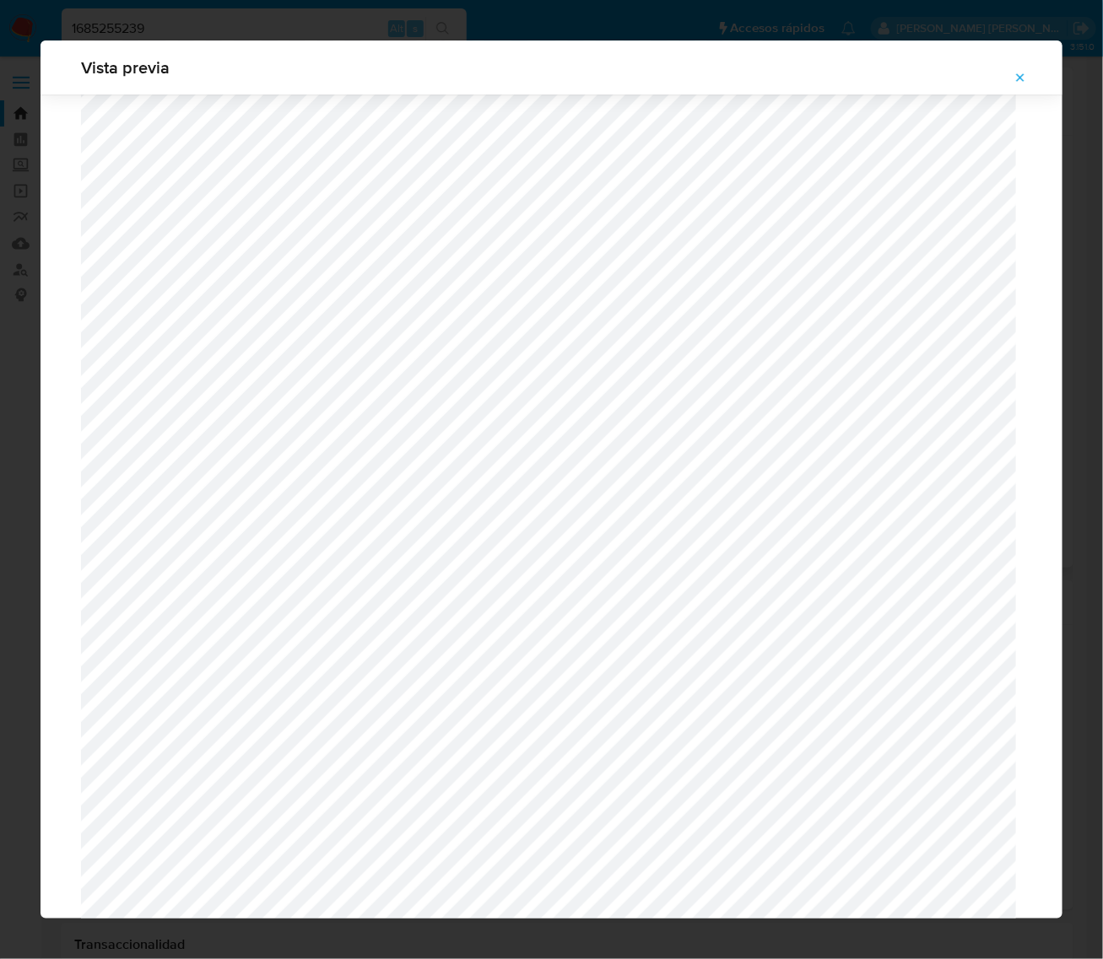
scroll to position [1548, 0]
click at [1027, 71] on icon "Attachment preview" at bounding box center [1020, 78] width 14 height 14
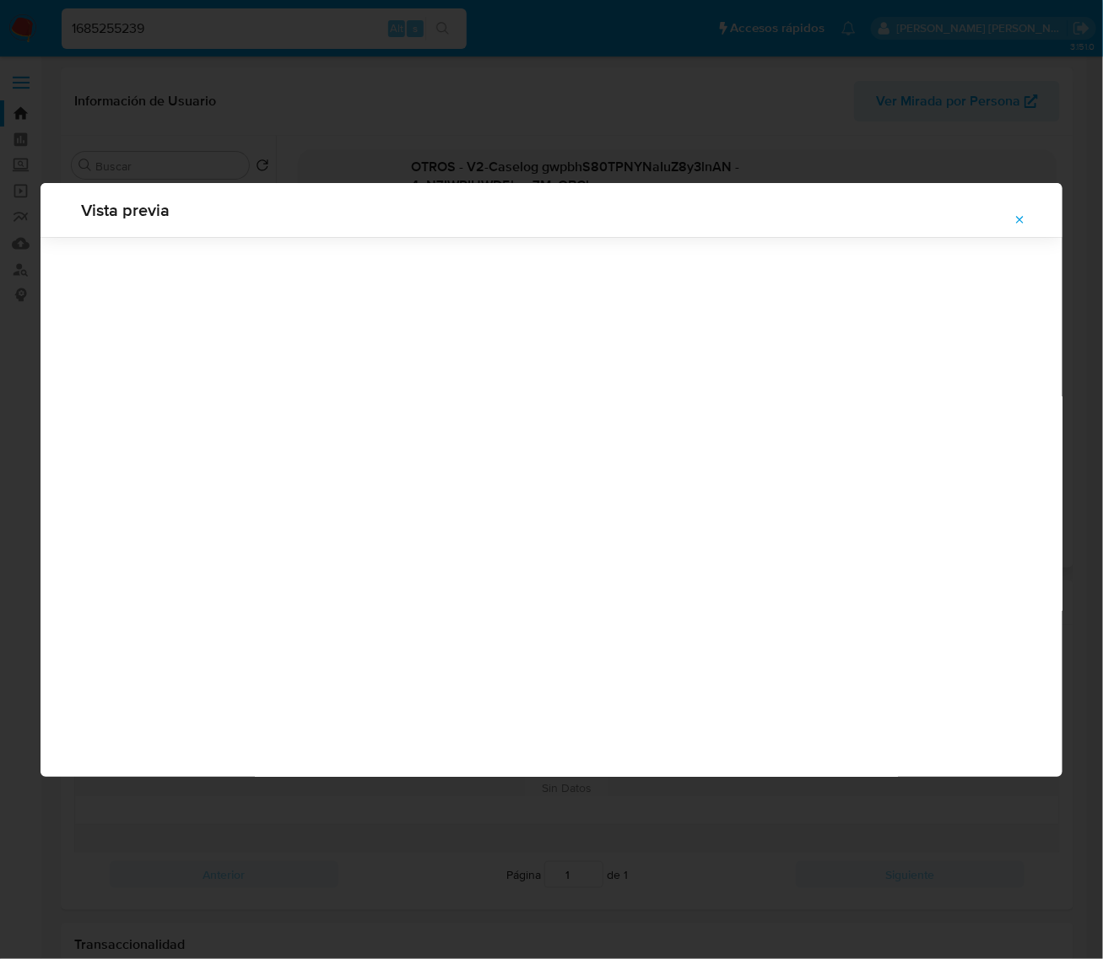
scroll to position [0, 0]
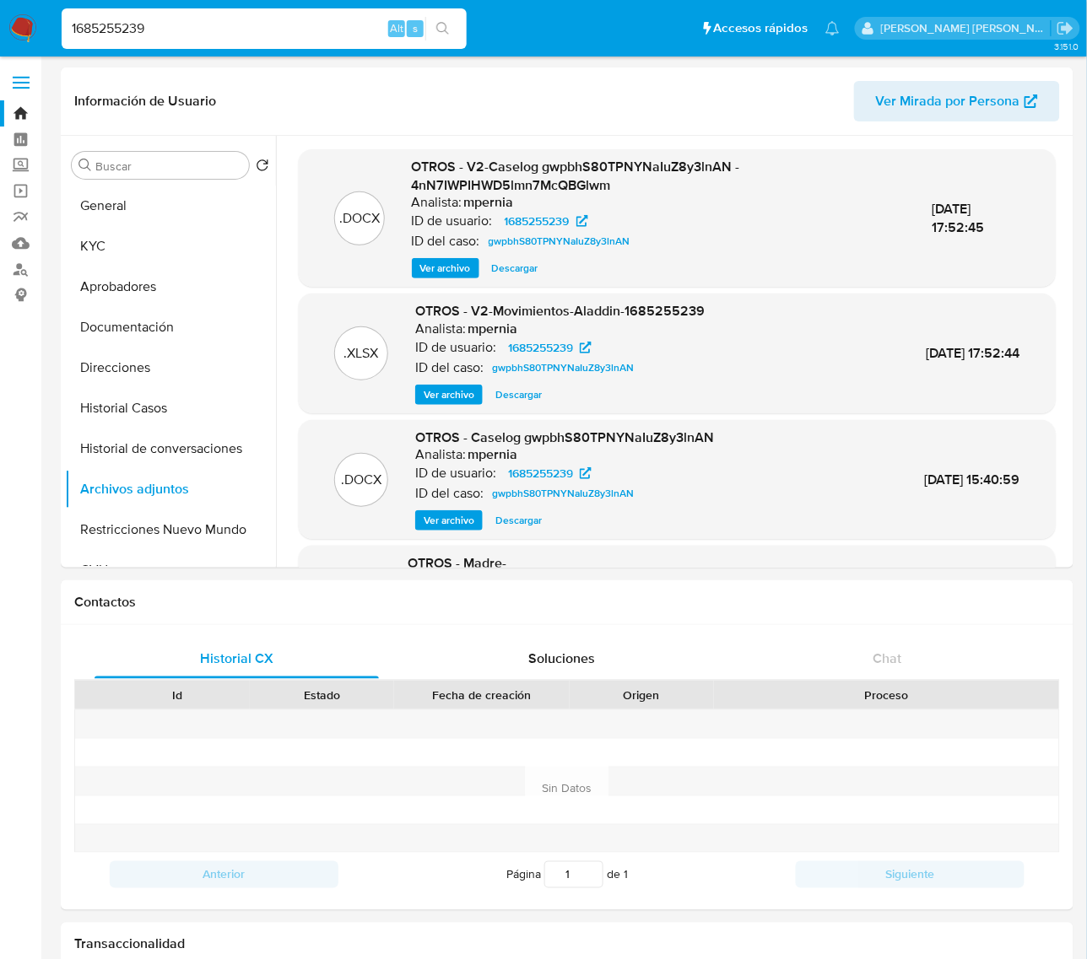
drag, startPoint x: 103, startPoint y: 23, endPoint x: -69, endPoint y: 43, distance: 173.3
paste input "739840322"
type input "1739840322"
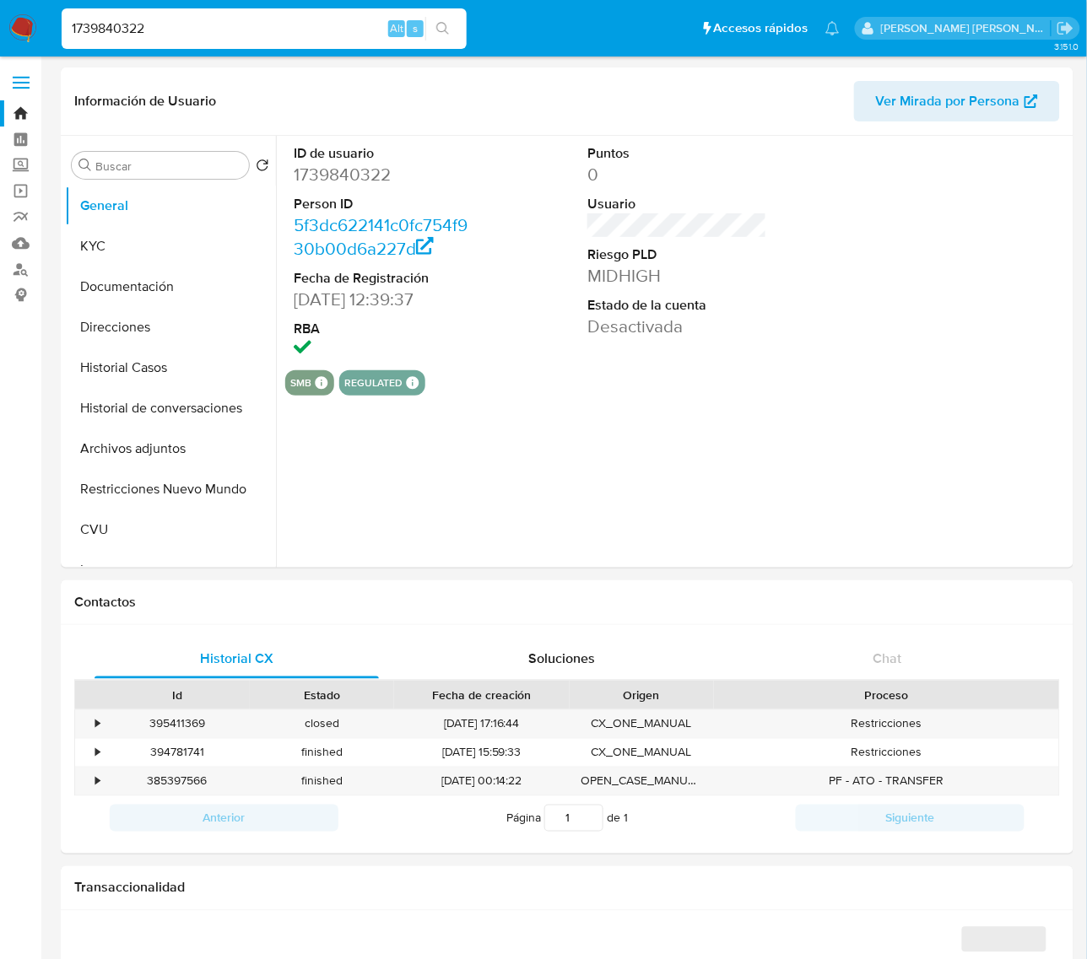
select select "10"
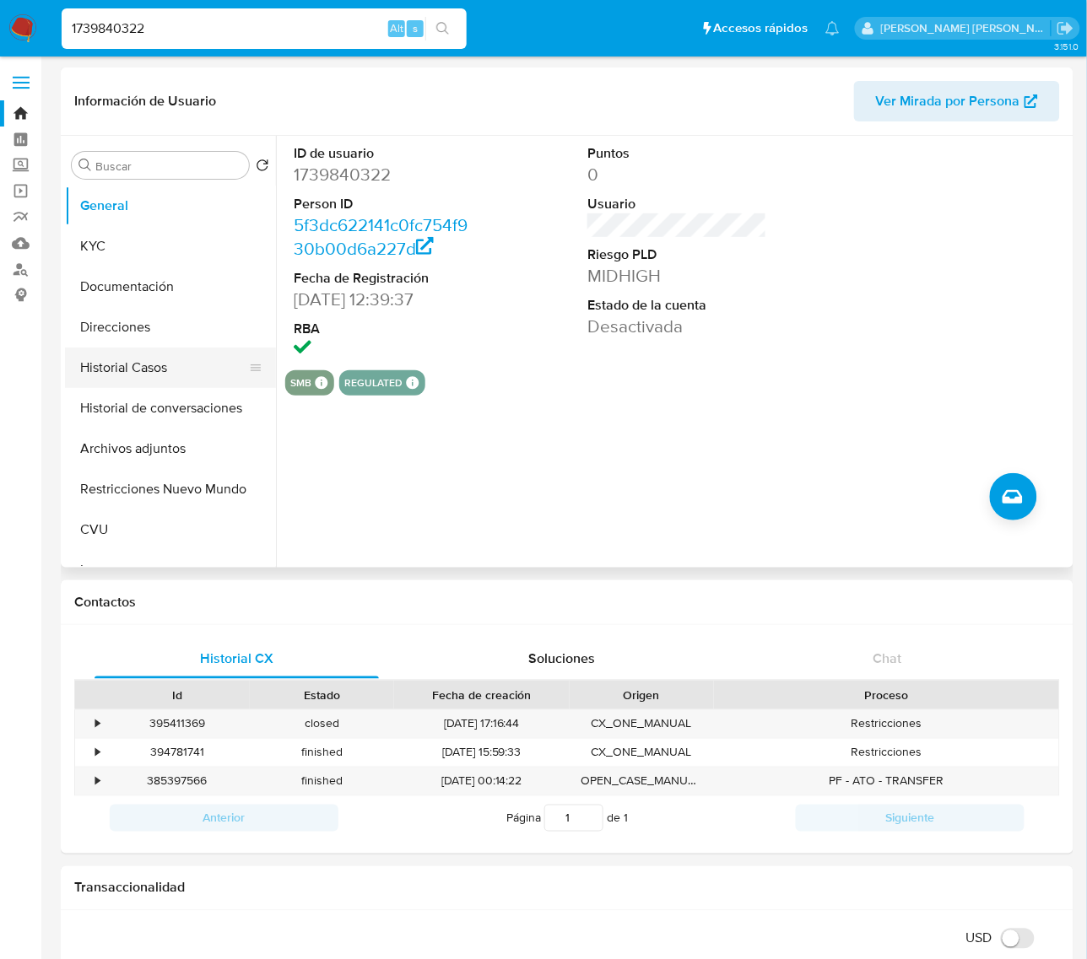
drag, startPoint x: 116, startPoint y: 377, endPoint x: 207, endPoint y: 371, distance: 91.3
click at [116, 380] on button "Historial Casos" at bounding box center [163, 368] width 197 height 41
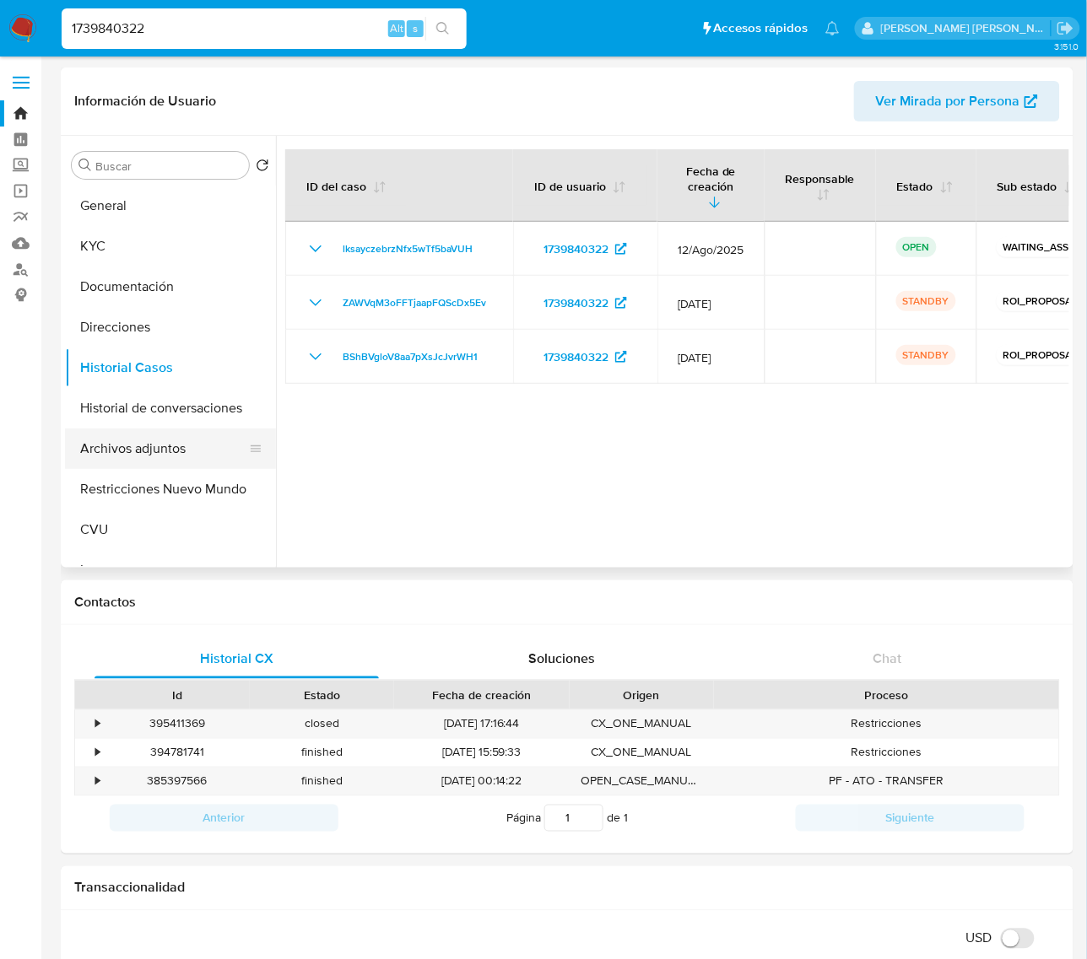
click at [165, 444] on button "Archivos adjuntos" at bounding box center [163, 449] width 197 height 41
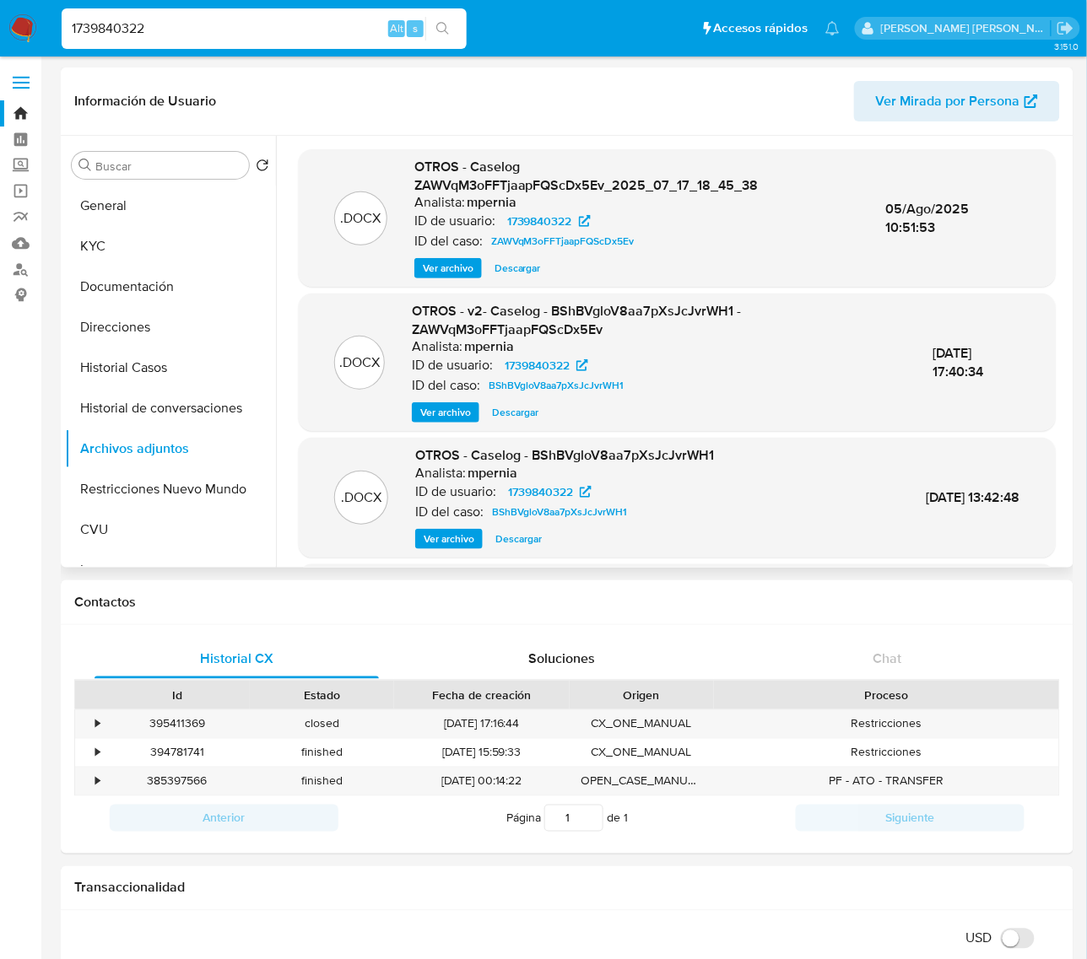
click at [428, 273] on span "Ver archivo" at bounding box center [448, 268] width 51 height 17
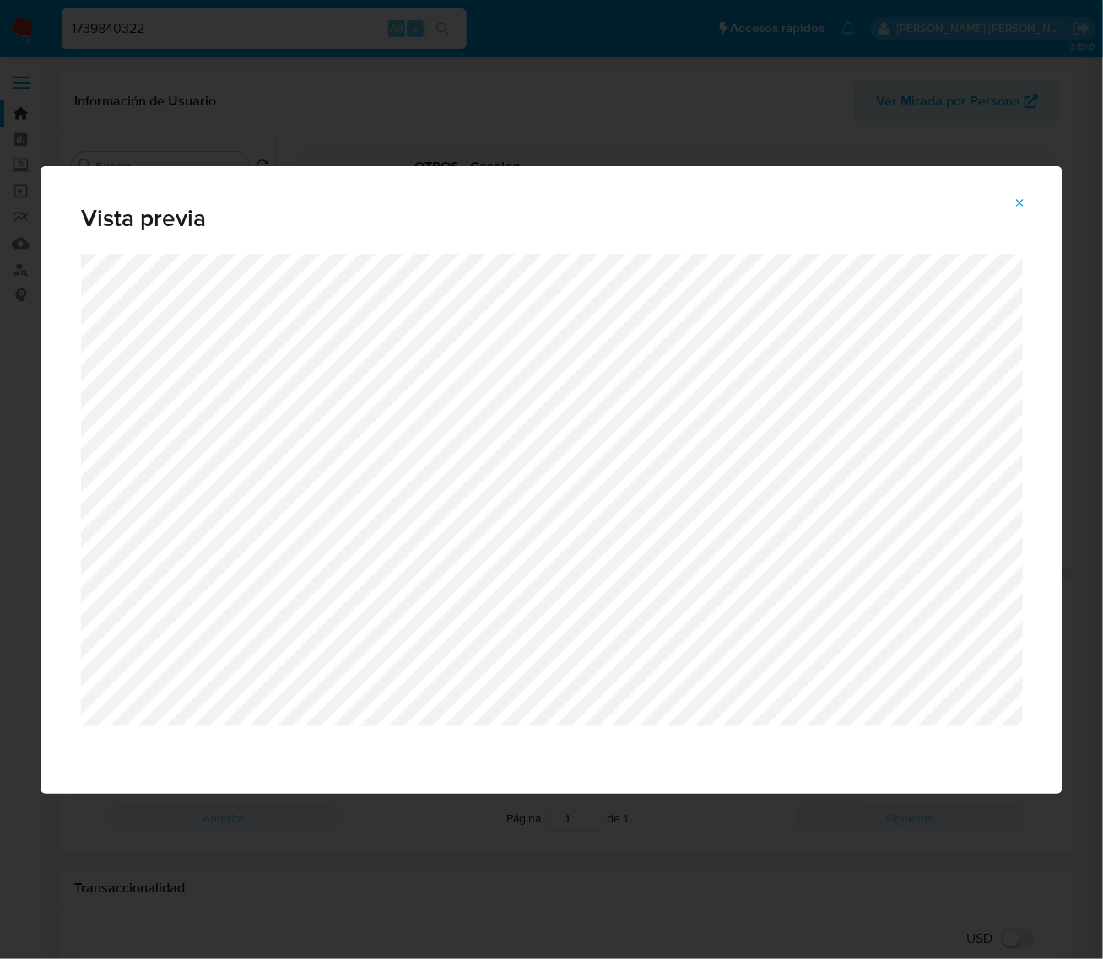
click at [1015, 199] on icon "Attachment preview" at bounding box center [1020, 204] width 14 height 14
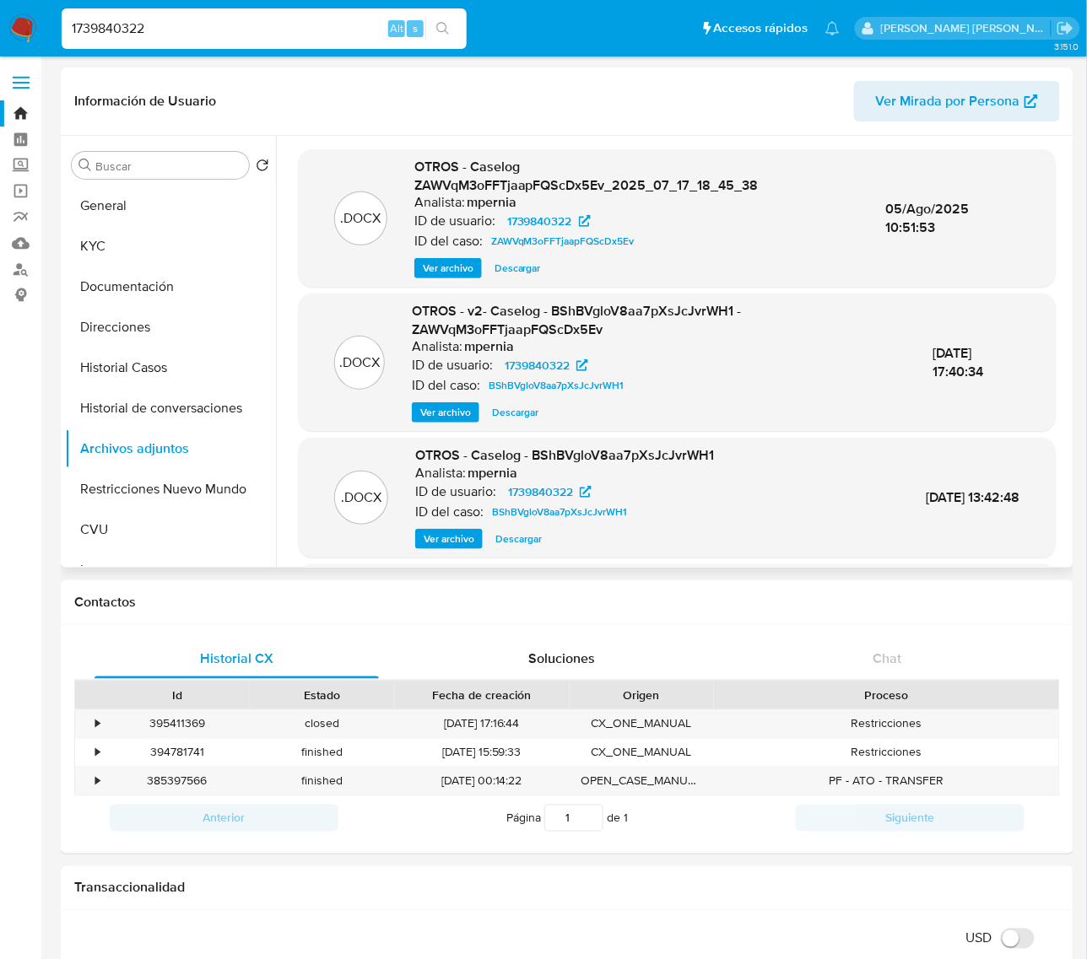
click at [452, 256] on div "OTROS - Caselog ZAWVqM3oFFTjaapFQScDx5Ev_2025_07_17_18_45_38 Analista: mpernia …" at bounding box center [636, 218] width 445 height 121
click at [450, 260] on span "Ver archivo" at bounding box center [448, 268] width 51 height 17
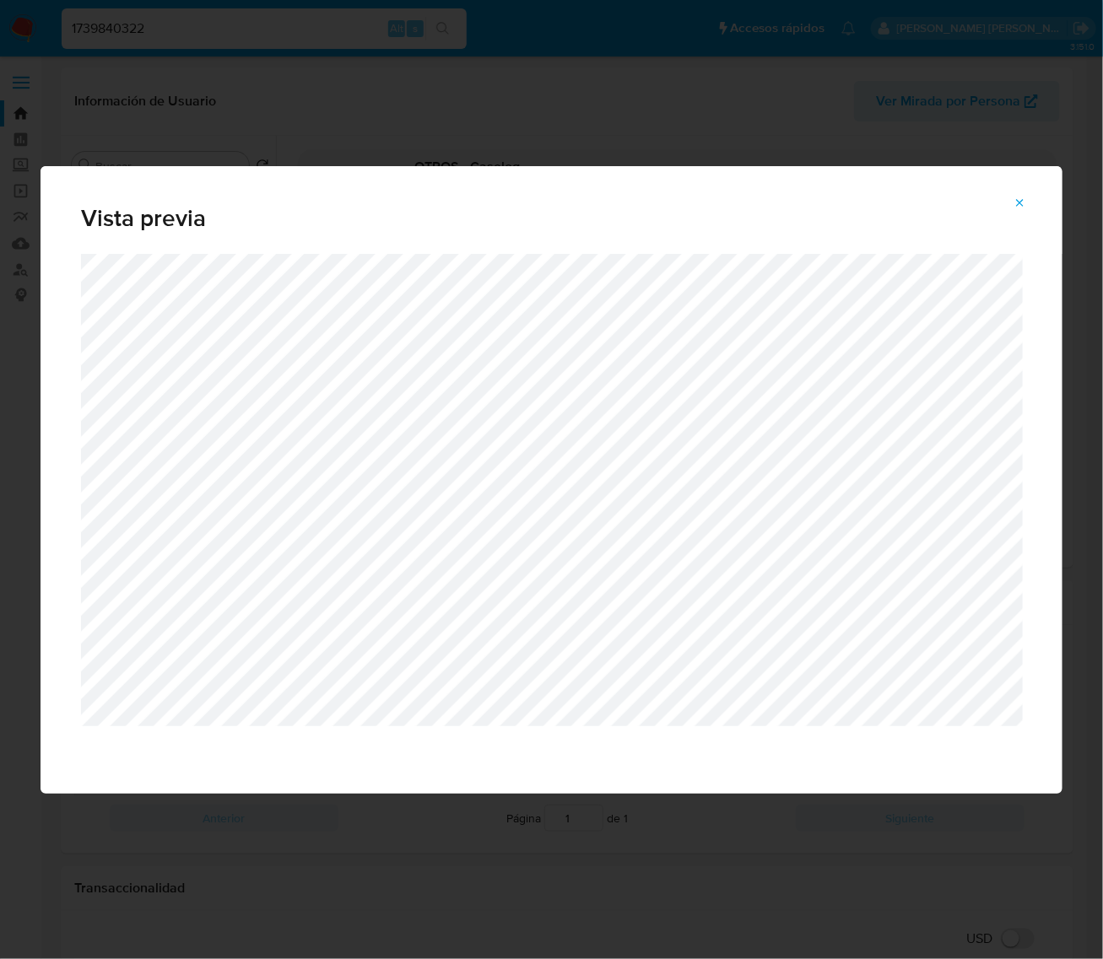
click at [1015, 200] on icon "Attachment preview" at bounding box center [1020, 204] width 14 height 14
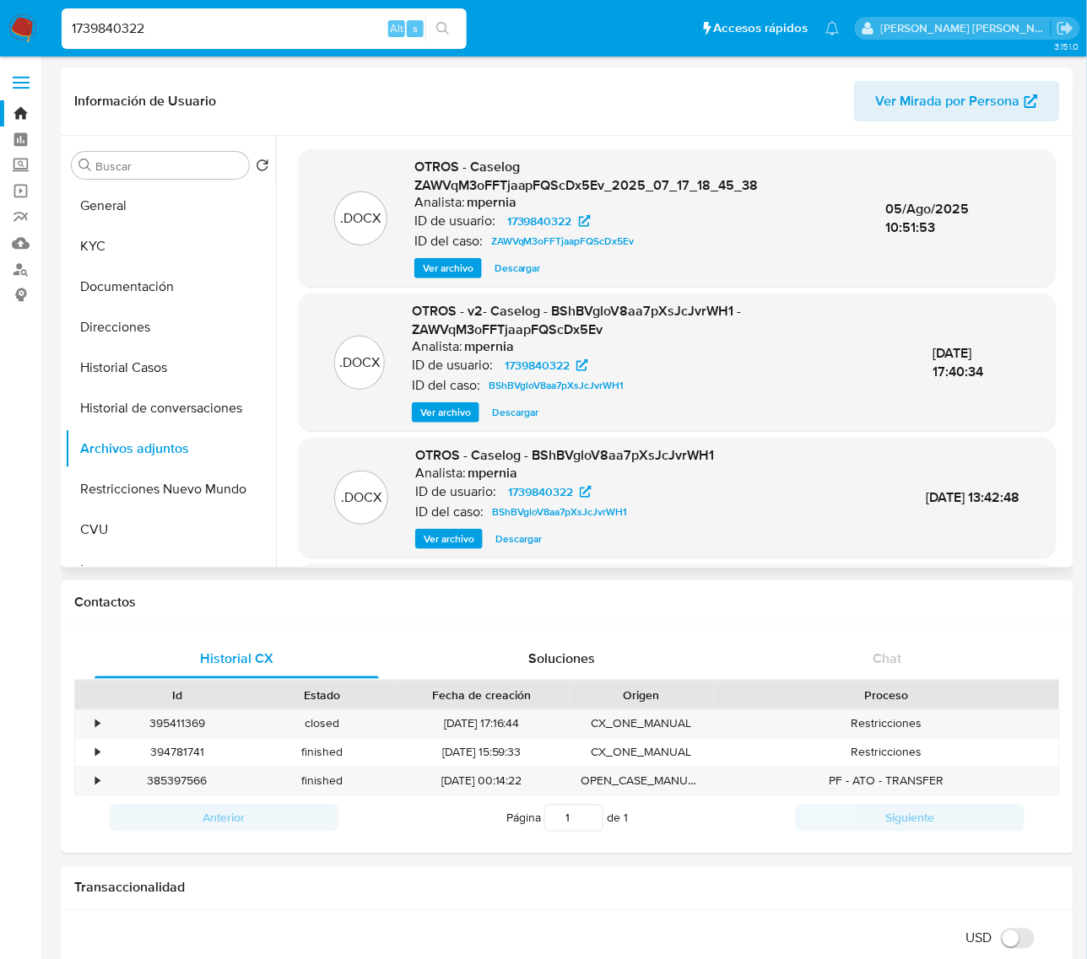
click at [429, 415] on span "Ver archivo" at bounding box center [445, 412] width 51 height 17
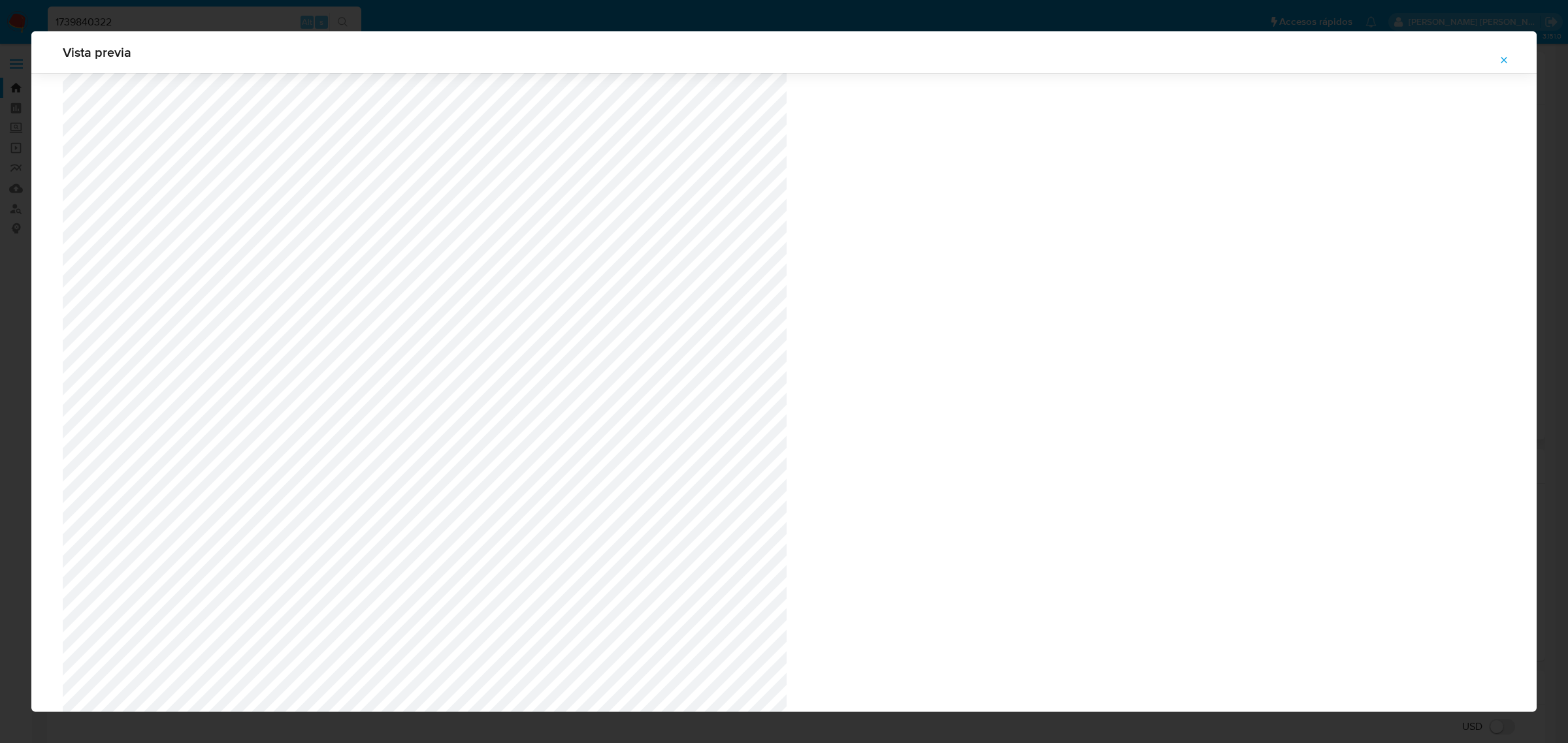
scroll to position [1163, 0]
